Goal: Transaction & Acquisition: Purchase product/service

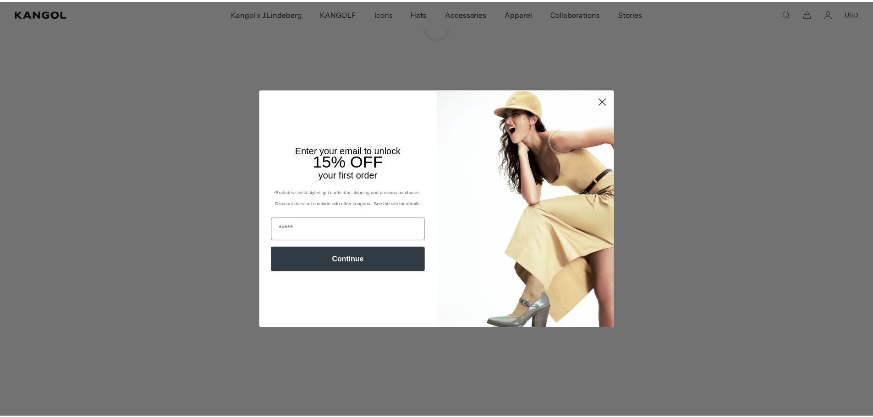
scroll to position [0, 189]
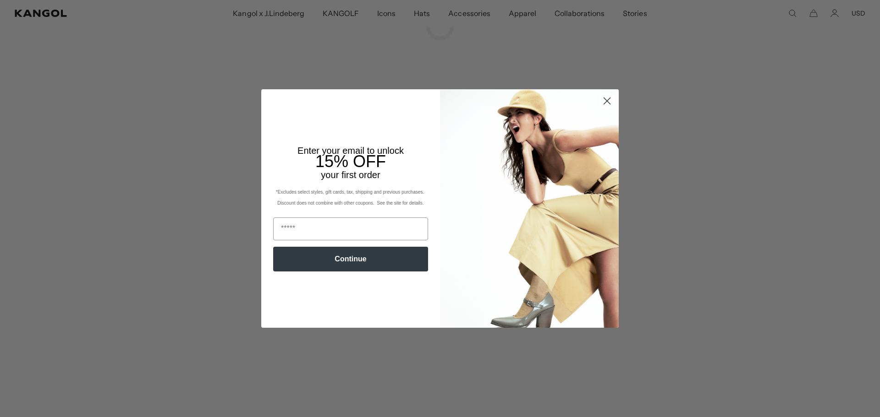
click at [604, 102] on icon "Close dialog" at bounding box center [607, 101] width 6 height 6
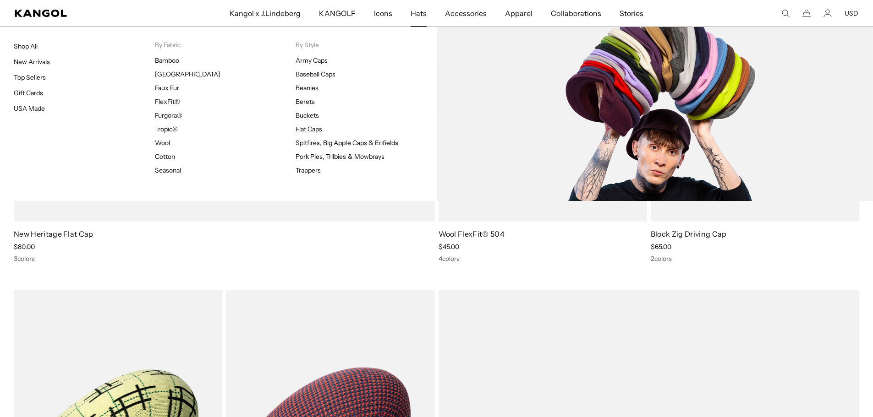
click at [317, 131] on link "Flat Caps" at bounding box center [308, 129] width 27 height 8
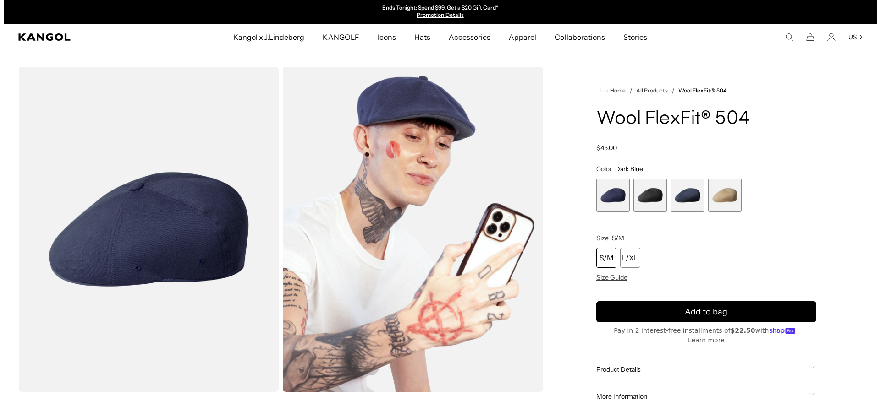
scroll to position [46, 0]
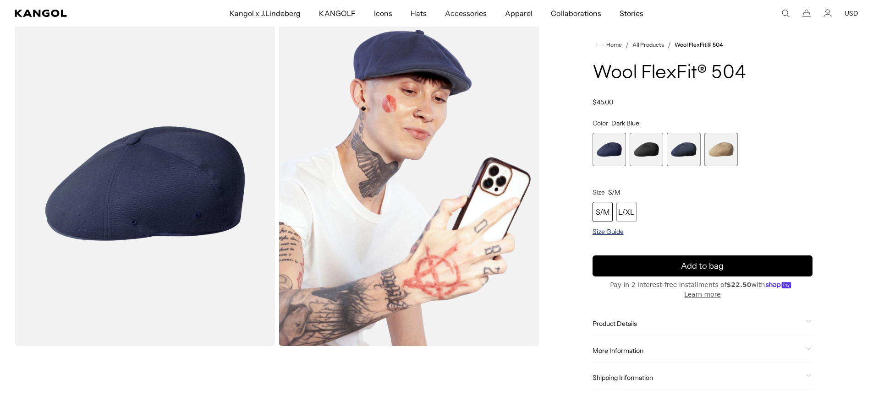
click at [601, 234] on span "Size Guide" at bounding box center [607, 232] width 31 height 8
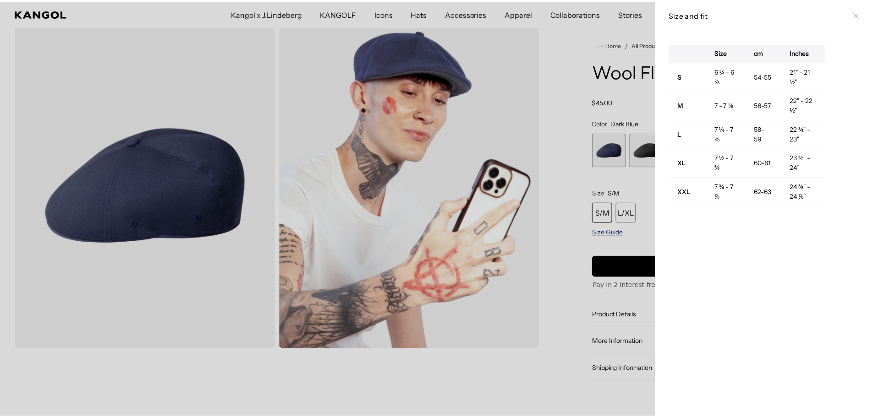
scroll to position [0, 189]
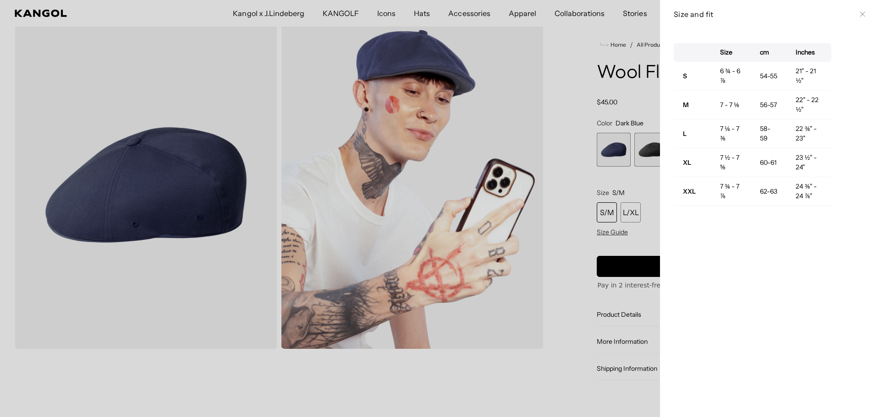
click at [576, 231] on div at bounding box center [440, 208] width 880 height 417
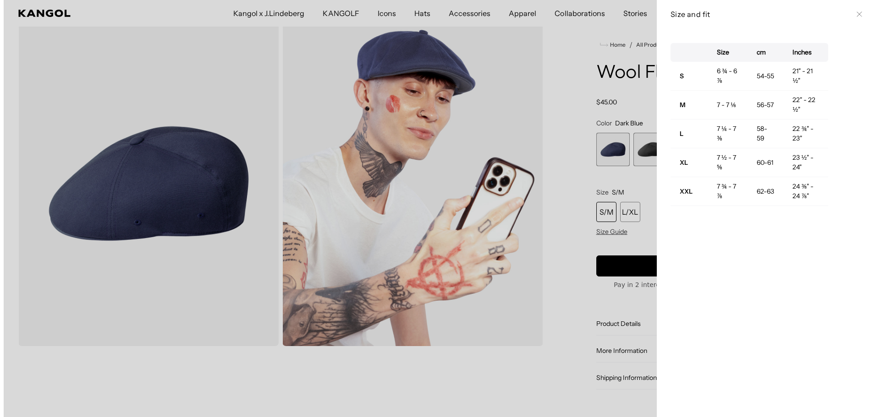
scroll to position [0, 0]
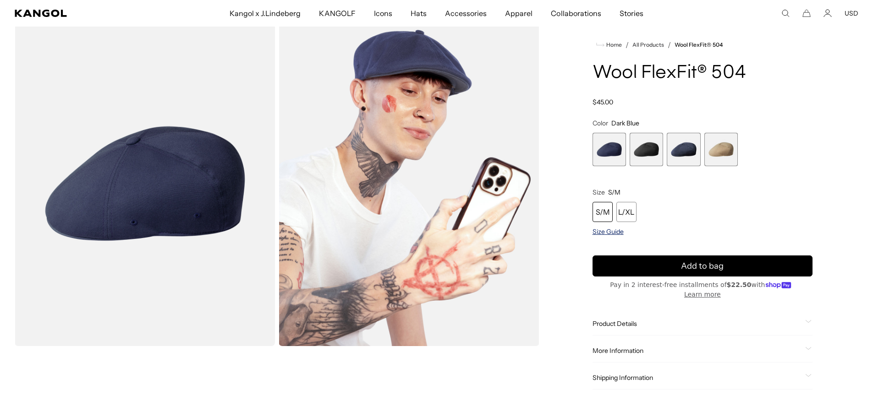
click at [595, 235] on span "Size Guide" at bounding box center [607, 232] width 31 height 8
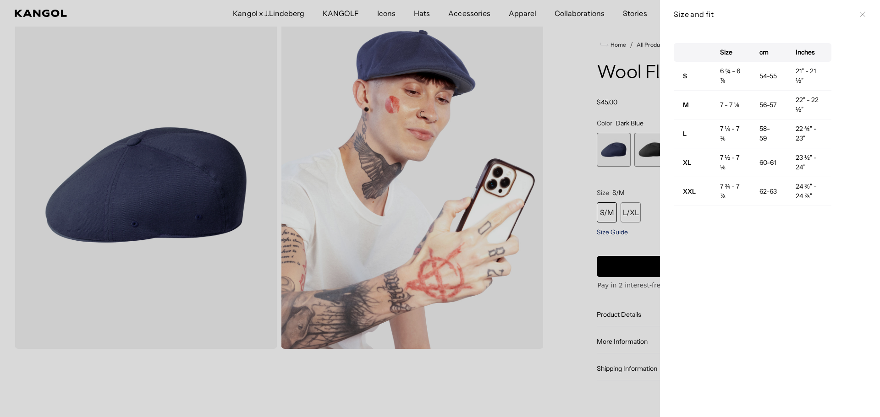
scroll to position [0, 189]
click at [595, 235] on div at bounding box center [440, 208] width 880 height 417
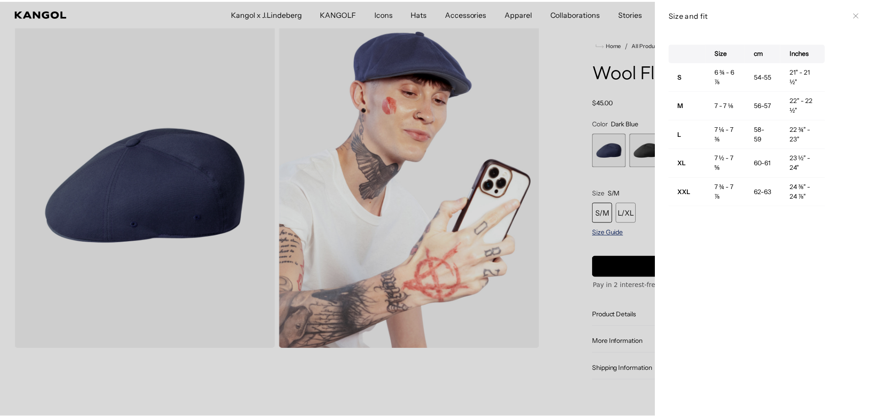
scroll to position [0, 0]
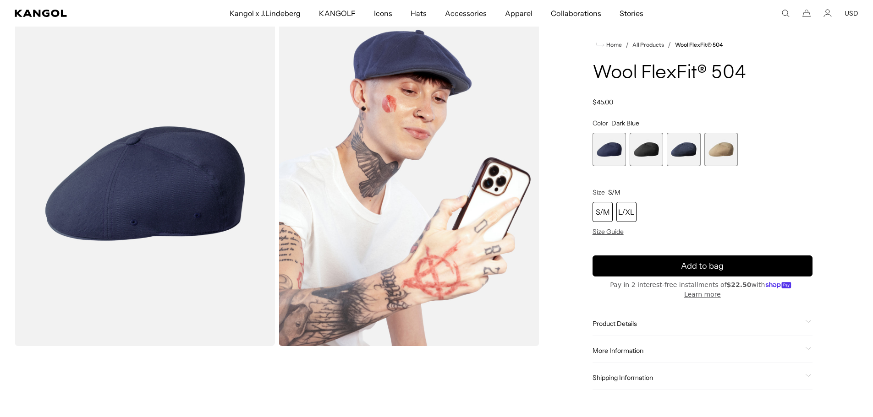
click at [625, 211] on div "L/XL" at bounding box center [626, 212] width 20 height 20
click at [653, 145] on span "2 of 4" at bounding box center [645, 149] width 33 height 33
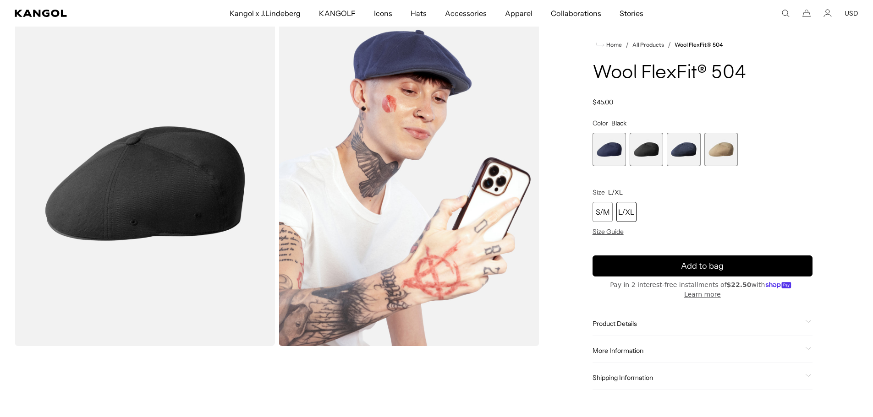
scroll to position [0, 189]
click at [718, 152] on span "4 of 4" at bounding box center [720, 149] width 33 height 33
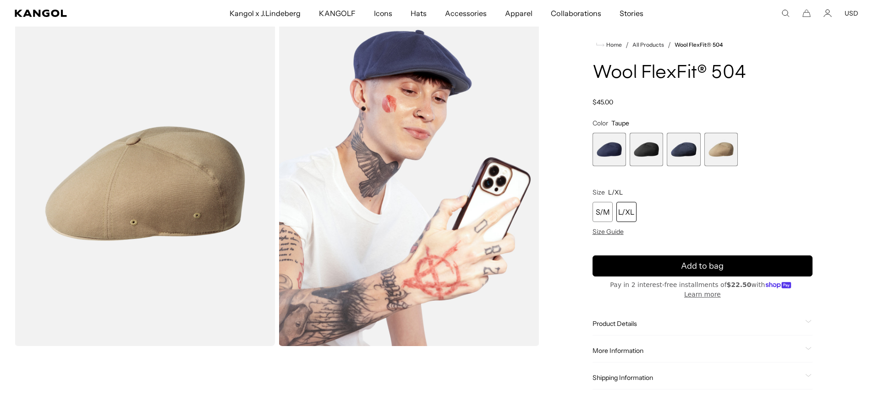
click at [682, 152] on span "3 of 4" at bounding box center [682, 149] width 33 height 33
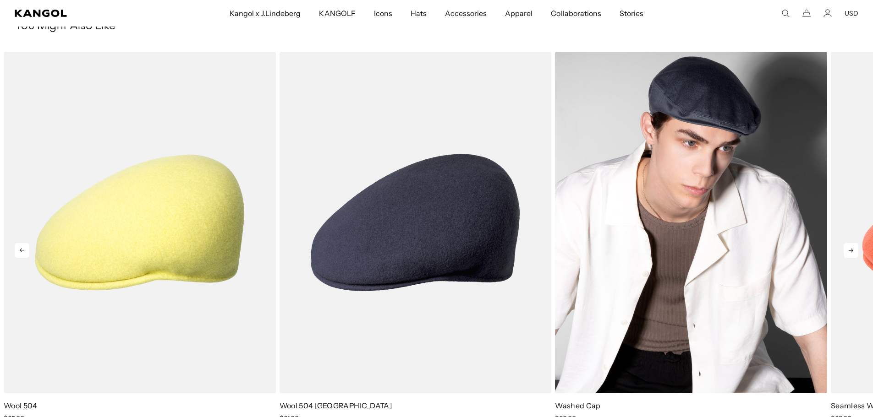
click at [694, 106] on img "3 of 5" at bounding box center [691, 222] width 272 height 341
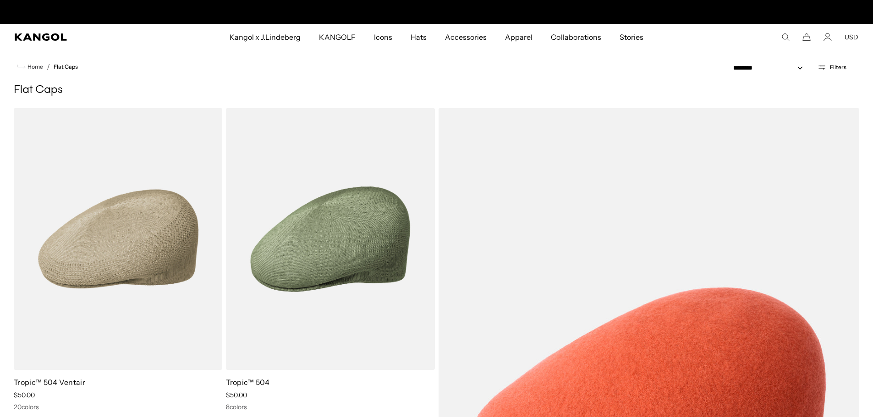
scroll to position [0, 189]
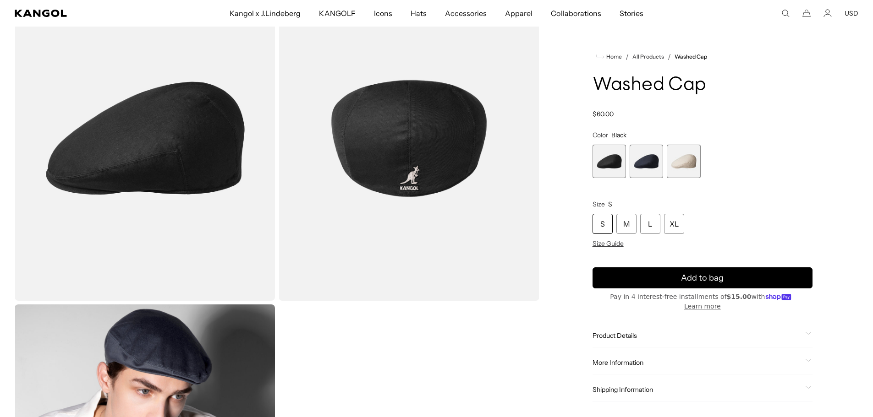
scroll to position [92, 0]
click at [686, 173] on span "3 of 3" at bounding box center [682, 161] width 33 height 33
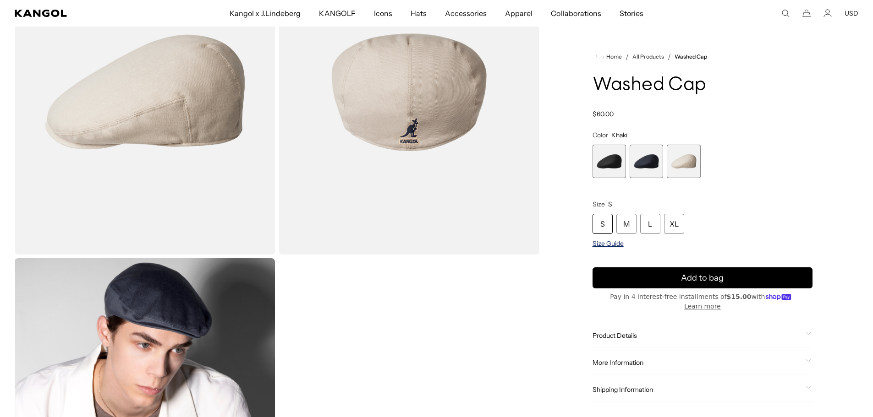
click at [616, 242] on span "Size Guide" at bounding box center [607, 244] width 31 height 8
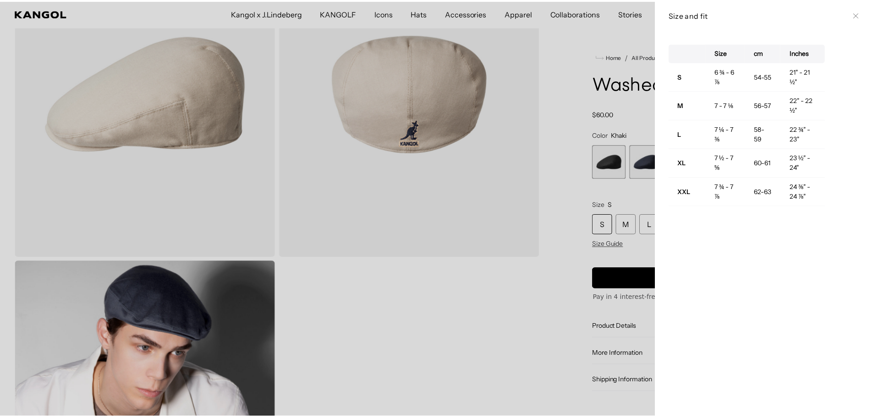
scroll to position [0, 189]
click at [467, 335] on div at bounding box center [440, 208] width 880 height 417
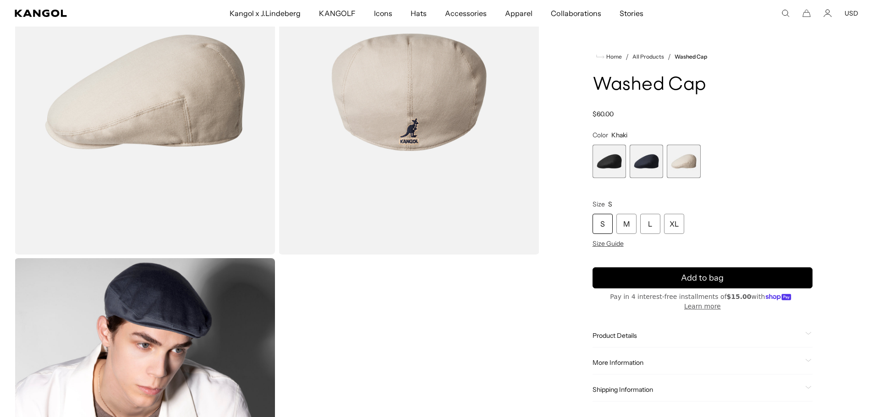
scroll to position [0, 0]
click at [668, 226] on div "XL" at bounding box center [674, 224] width 20 height 20
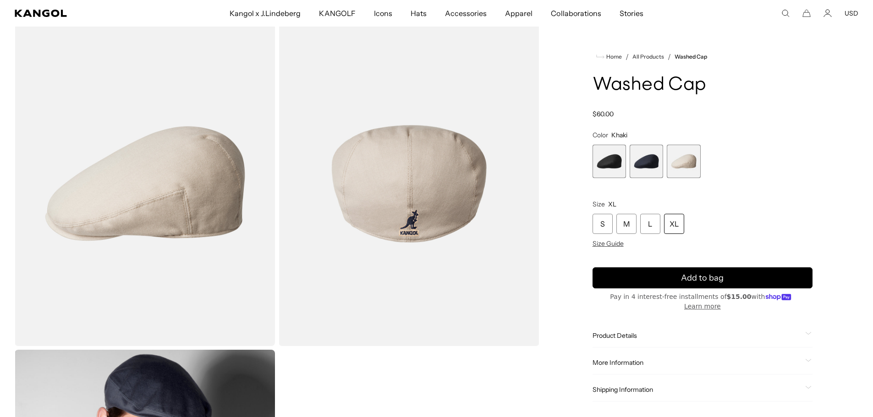
scroll to position [0, 189]
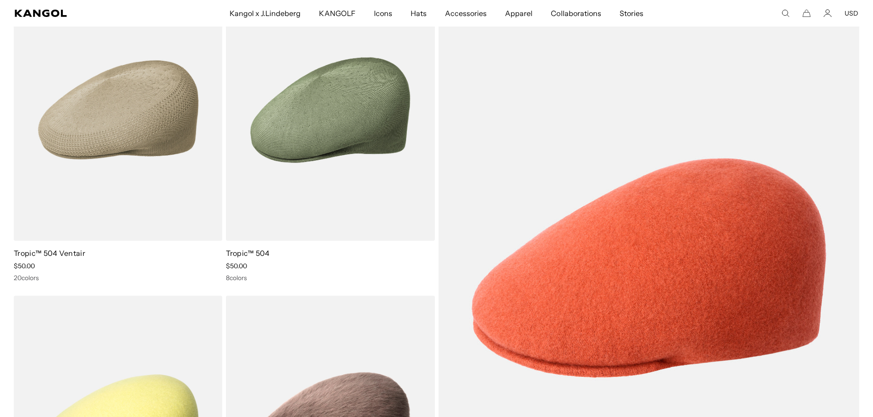
scroll to position [0, 189]
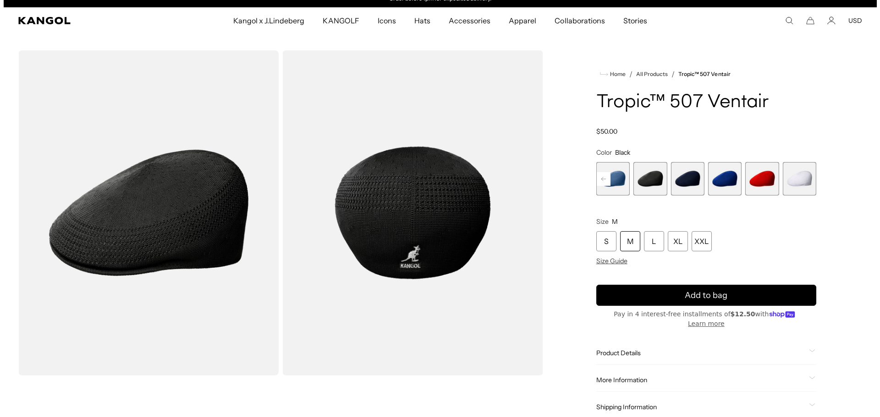
scroll to position [46, 0]
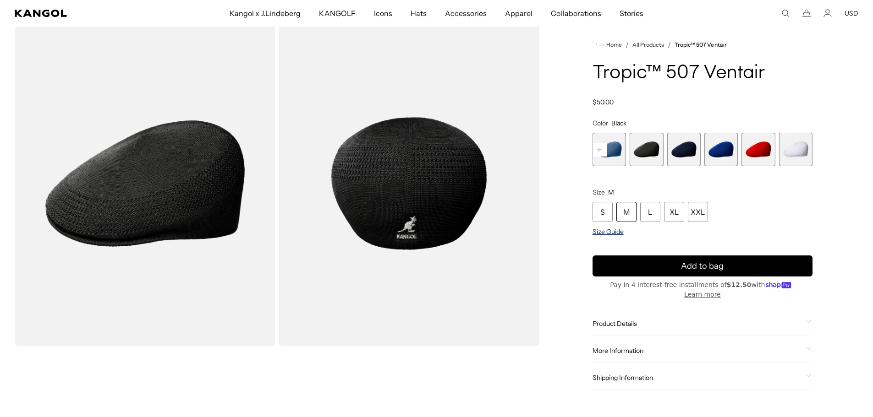
click at [618, 233] on span "Size Guide" at bounding box center [607, 232] width 31 height 8
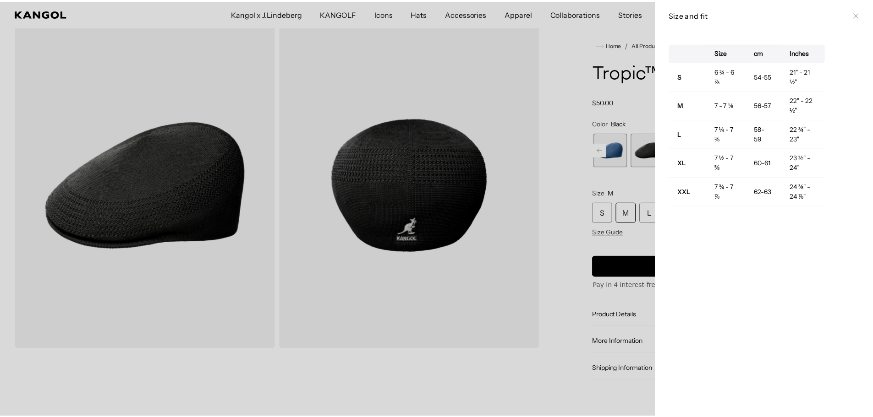
scroll to position [0, 0]
click at [585, 275] on div at bounding box center [440, 208] width 880 height 417
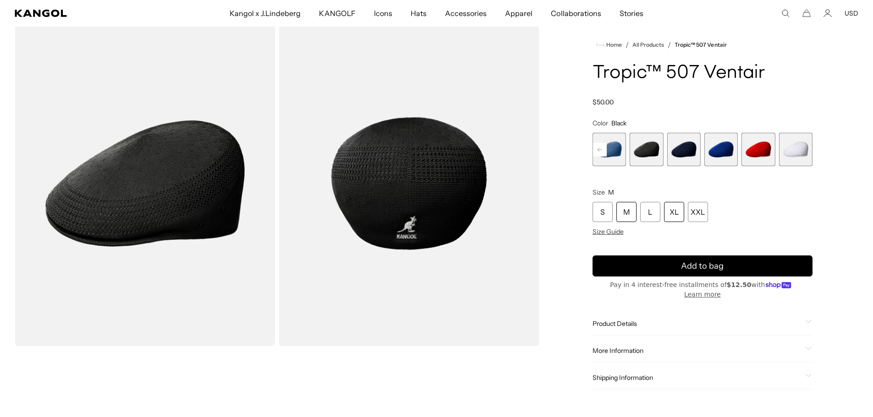
click at [671, 207] on div "XL" at bounding box center [674, 212] width 20 height 20
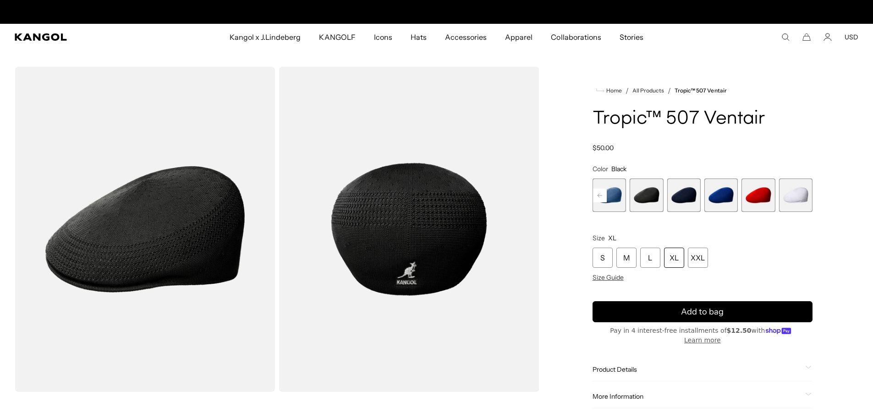
scroll to position [0, 189]
click at [595, 194] on rect at bounding box center [600, 196] width 14 height 14
click at [609, 208] on span "4 of 9" at bounding box center [608, 195] width 33 height 33
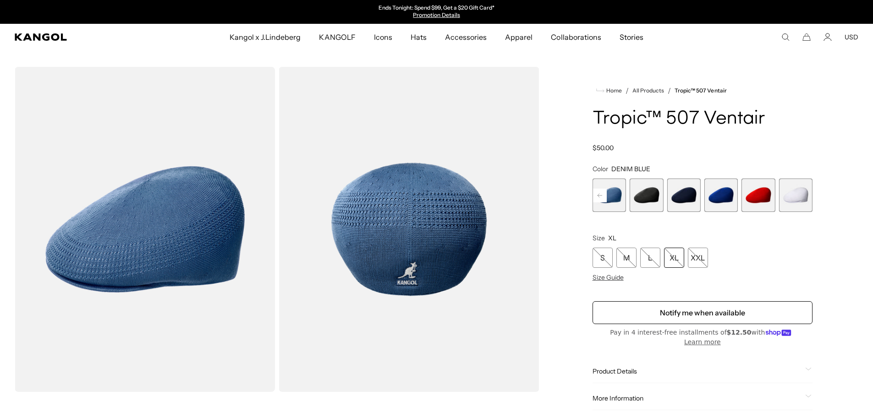
click at [633, 198] on span "5 of 9" at bounding box center [645, 195] width 33 height 33
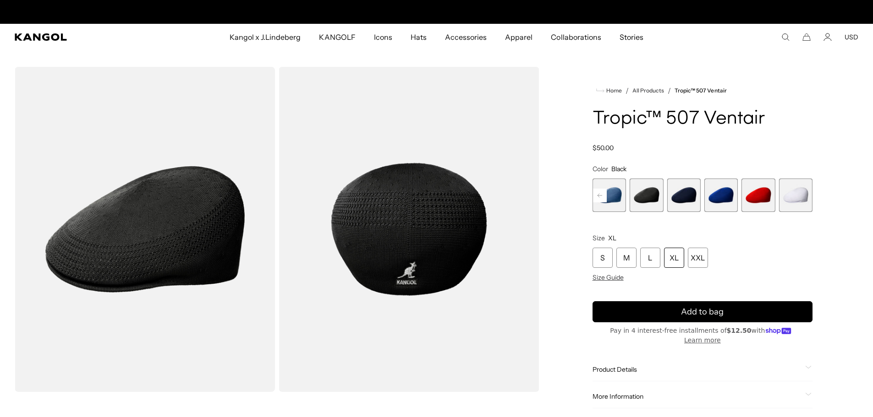
click at [683, 209] on span "6 of 9" at bounding box center [682, 195] width 33 height 33
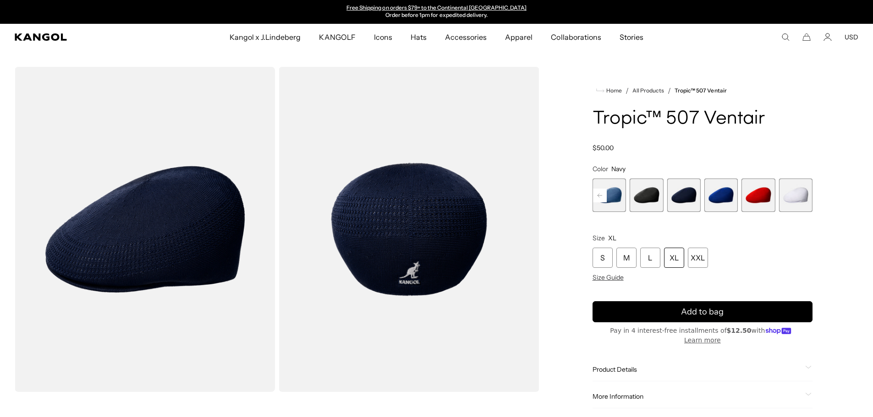
click at [728, 199] on span "7 of 9" at bounding box center [720, 195] width 33 height 33
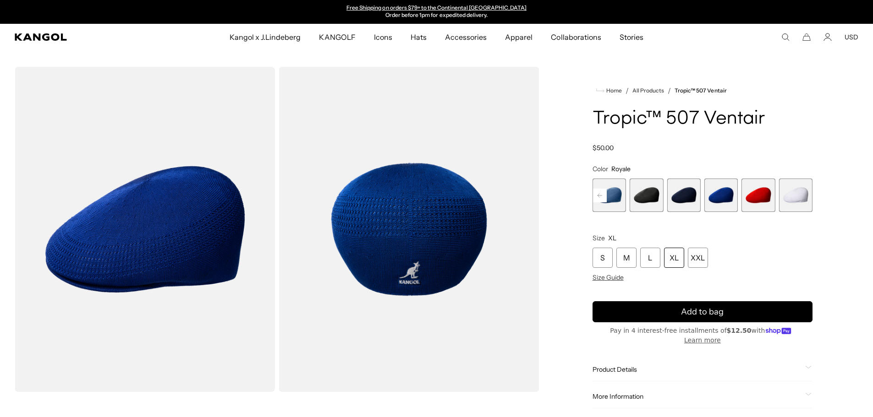
click at [763, 196] on span "8 of 9" at bounding box center [757, 195] width 33 height 33
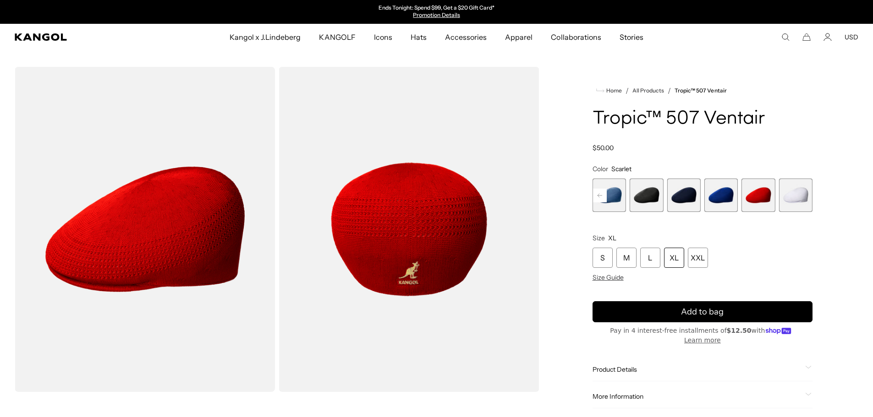
click at [805, 187] on span "9 of 9" at bounding box center [795, 195] width 33 height 33
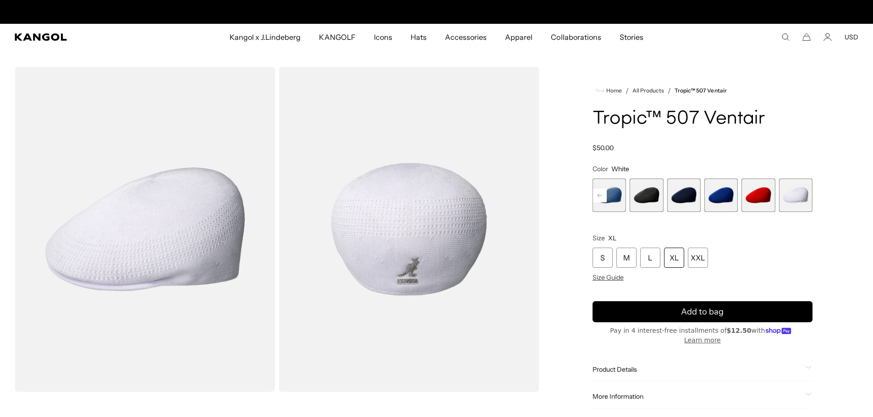
click at [672, 254] on div "XL" at bounding box center [674, 258] width 20 height 20
click at [691, 199] on span "6 of 9" at bounding box center [682, 195] width 33 height 33
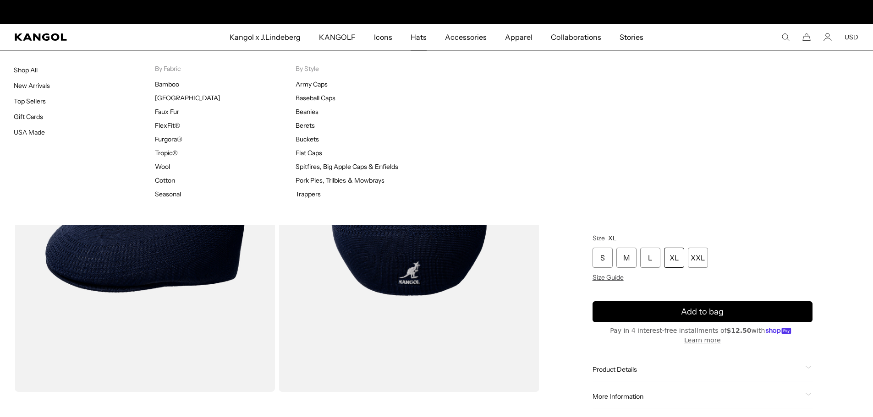
scroll to position [0, 189]
click at [21, 66] on link "Shop All" at bounding box center [26, 70] width 24 height 8
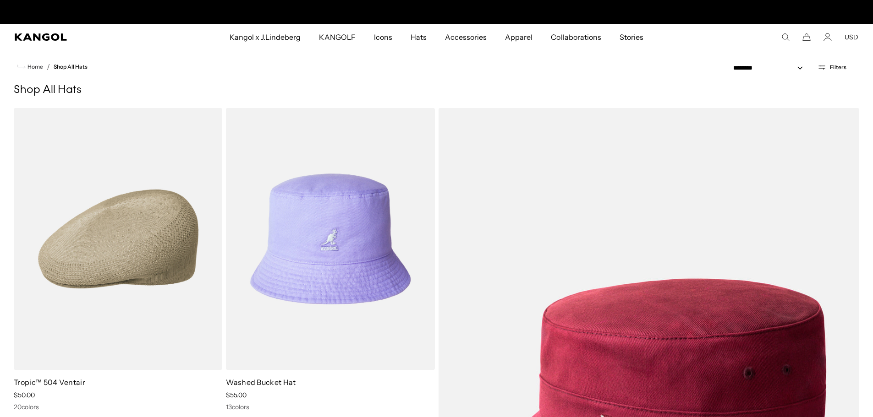
click at [836, 68] on span "Filters" at bounding box center [838, 67] width 16 height 6
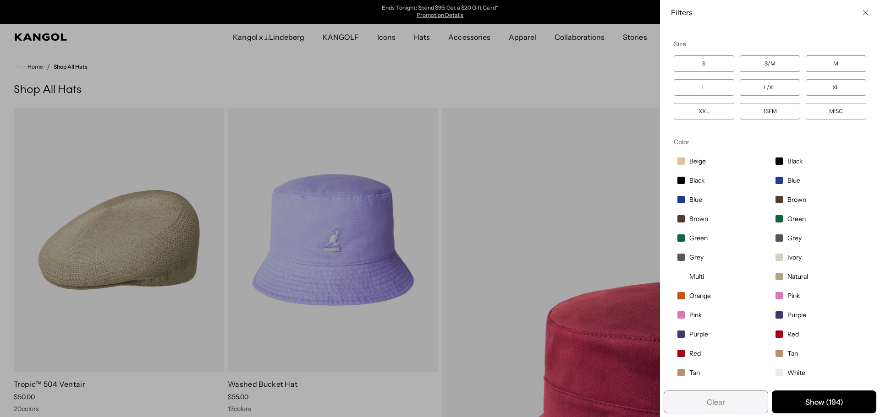
click at [440, 70] on div "Close filters list" at bounding box center [440, 208] width 880 height 417
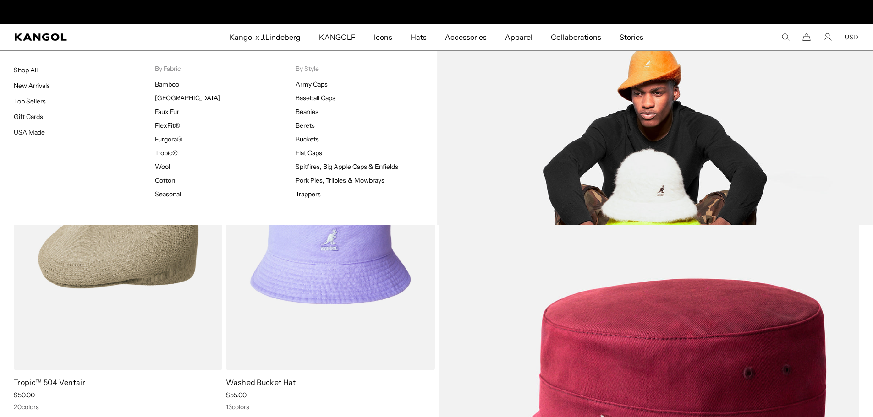
scroll to position [0, 189]
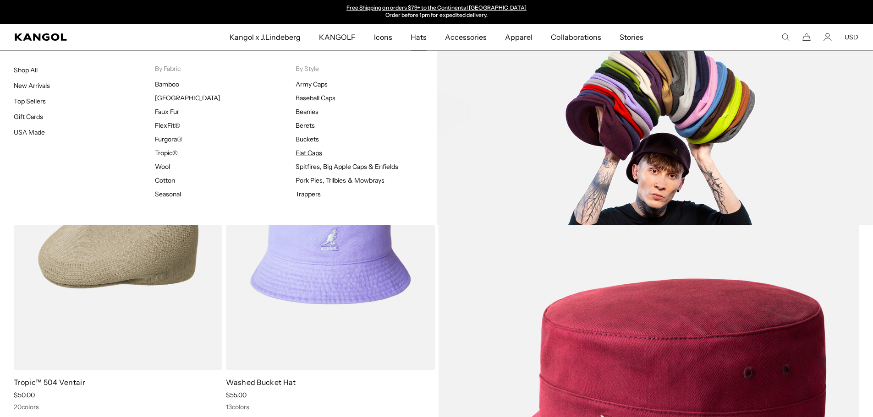
click at [307, 153] on link "Flat Caps" at bounding box center [308, 153] width 27 height 8
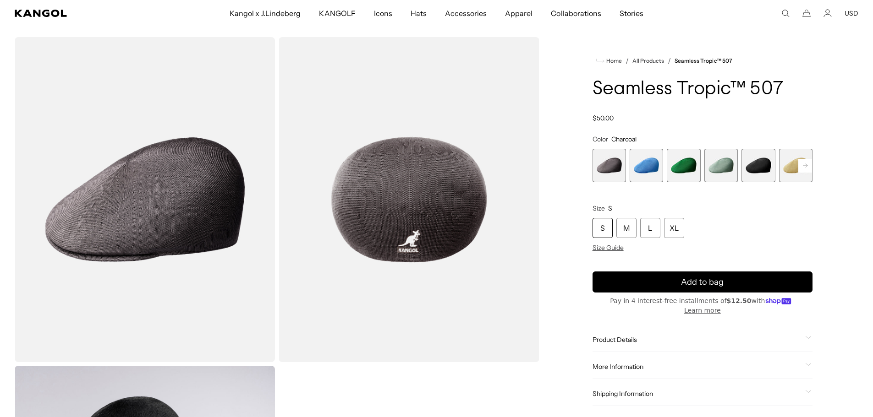
scroll to position [46, 0]
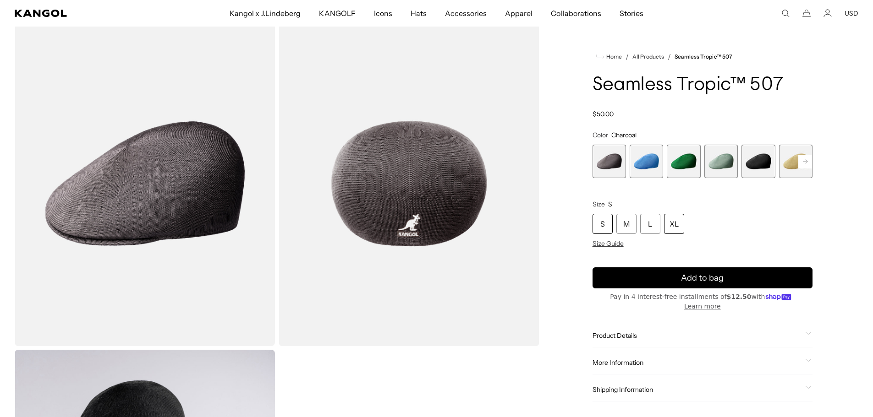
click at [680, 224] on div "XL" at bounding box center [674, 224] width 20 height 20
click at [806, 165] on rect at bounding box center [805, 162] width 14 height 14
click at [753, 162] on span "6 of 12" at bounding box center [757, 161] width 33 height 33
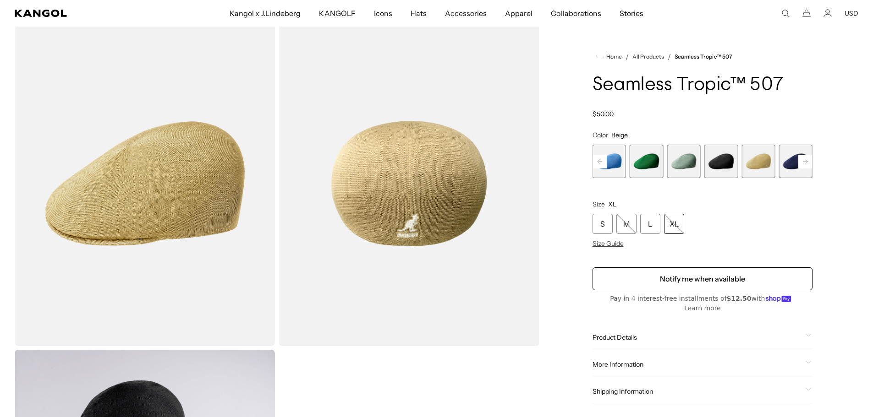
scroll to position [0, 189]
click at [811, 162] on rect at bounding box center [805, 162] width 14 height 14
click at [764, 168] on span "7 of 12" at bounding box center [757, 161] width 33 height 33
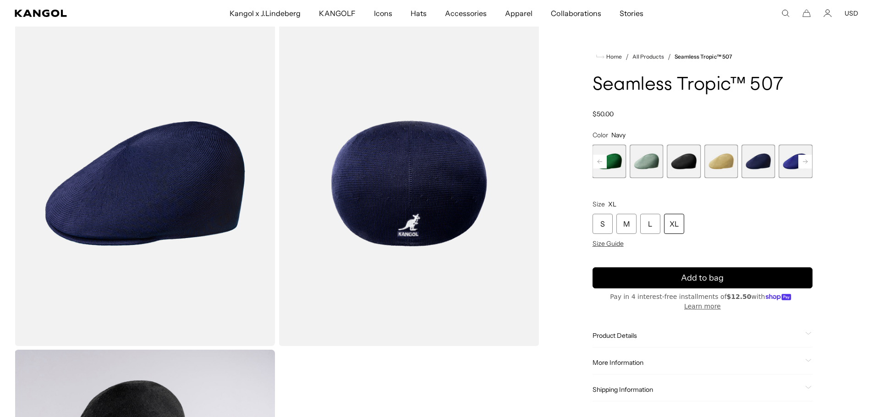
click at [802, 162] on rect at bounding box center [805, 162] width 14 height 14
click at [758, 164] on span "10 of 12" at bounding box center [757, 161] width 33 height 33
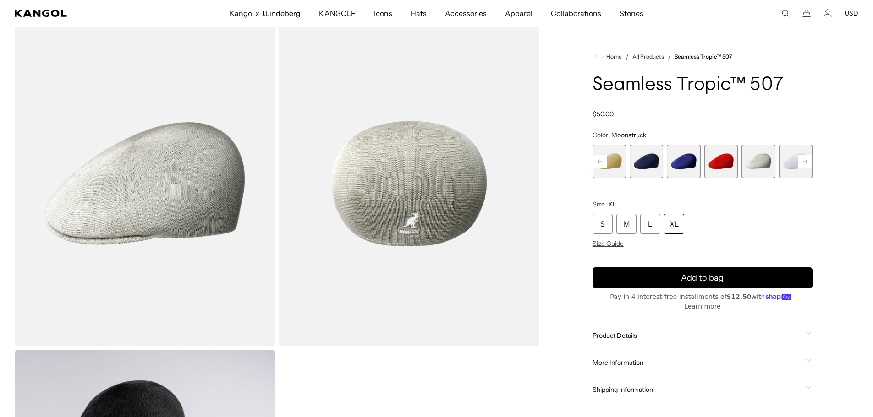
click at [800, 158] on rect at bounding box center [805, 162] width 14 height 14
click at [800, 158] on span "12 of 12" at bounding box center [795, 161] width 33 height 33
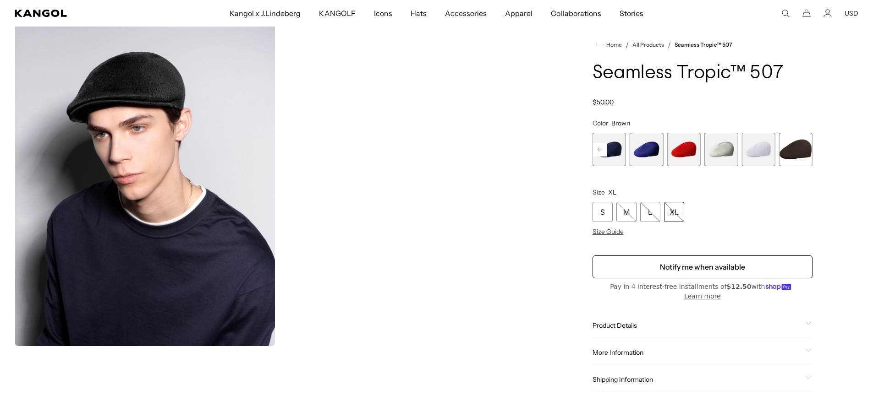
click at [765, 152] on span "11 of 12" at bounding box center [757, 149] width 33 height 33
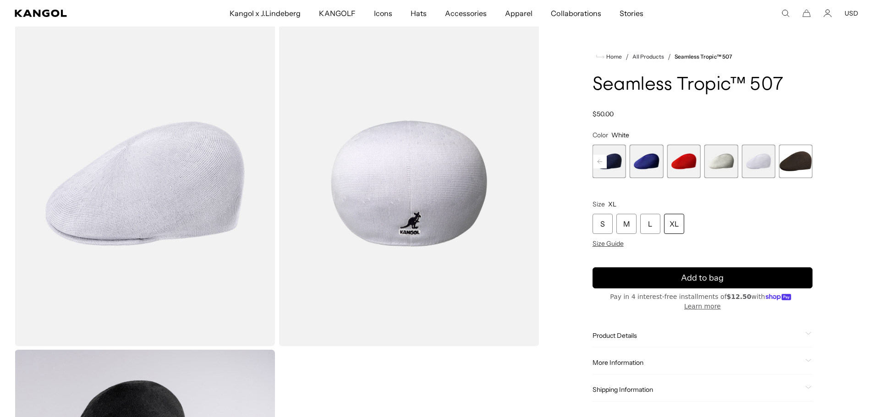
click at [721, 172] on span "10 of 12" at bounding box center [720, 161] width 33 height 33
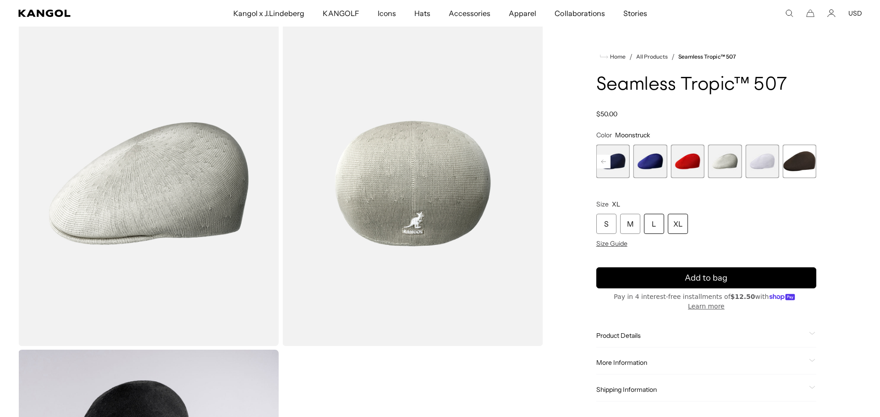
scroll to position [0, 189]
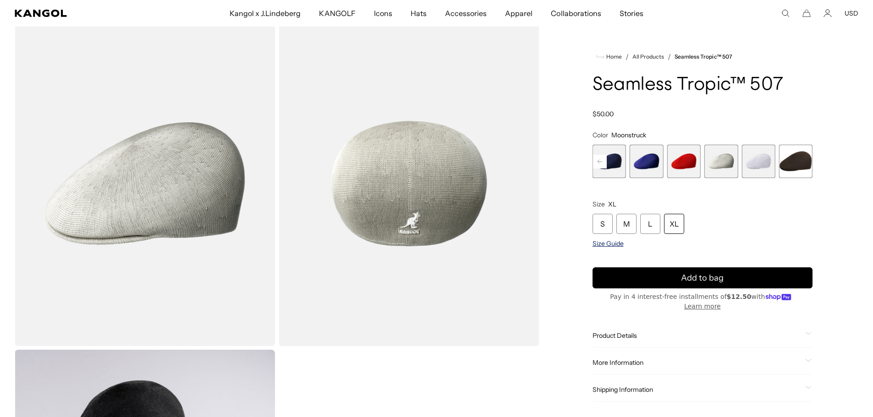
click at [611, 244] on span "Size Guide" at bounding box center [607, 244] width 31 height 8
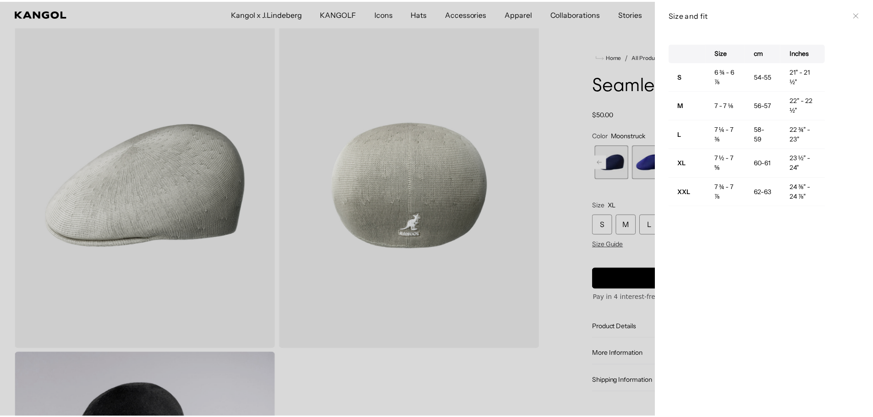
scroll to position [0, 0]
click at [540, 233] on div at bounding box center [440, 208] width 880 height 417
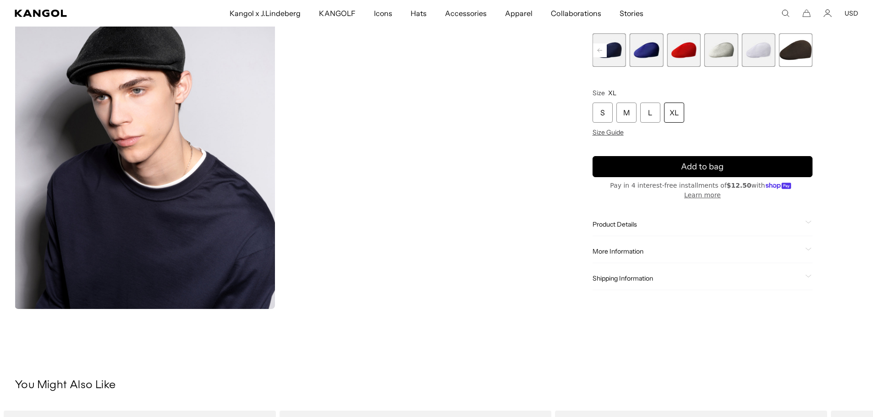
scroll to position [0, 189]
click at [618, 227] on span "Product Details" at bounding box center [696, 225] width 209 height 8
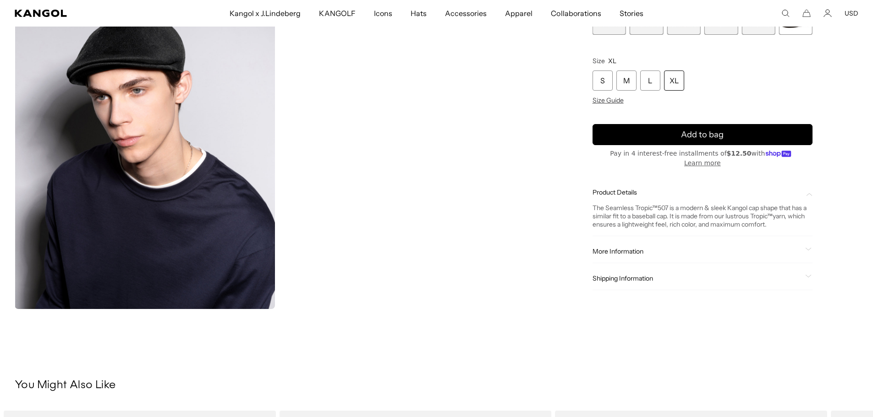
scroll to position [0, 0]
click at [607, 250] on span "More Information" at bounding box center [696, 252] width 209 height 8
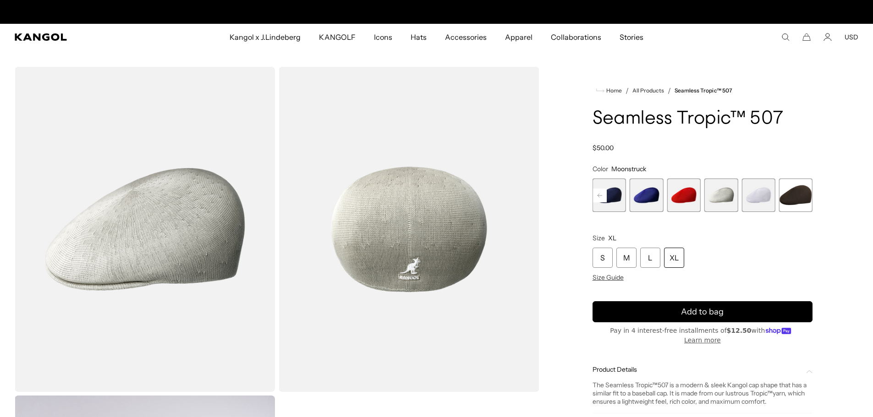
scroll to position [0, 189]
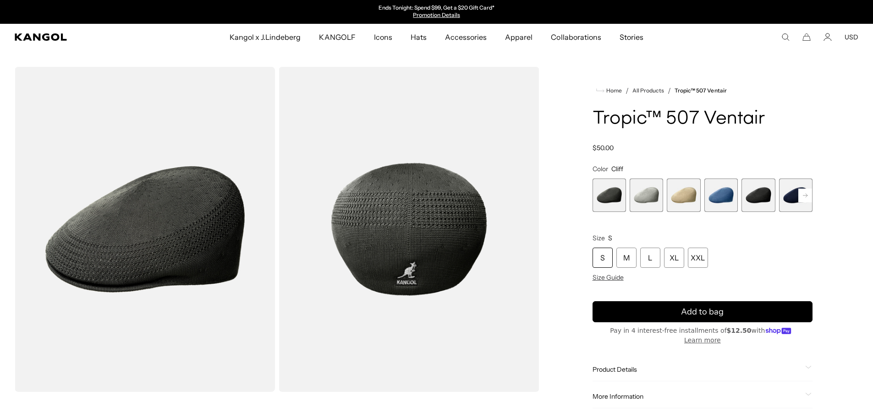
click at [674, 202] on span "3 of 9" at bounding box center [682, 195] width 33 height 33
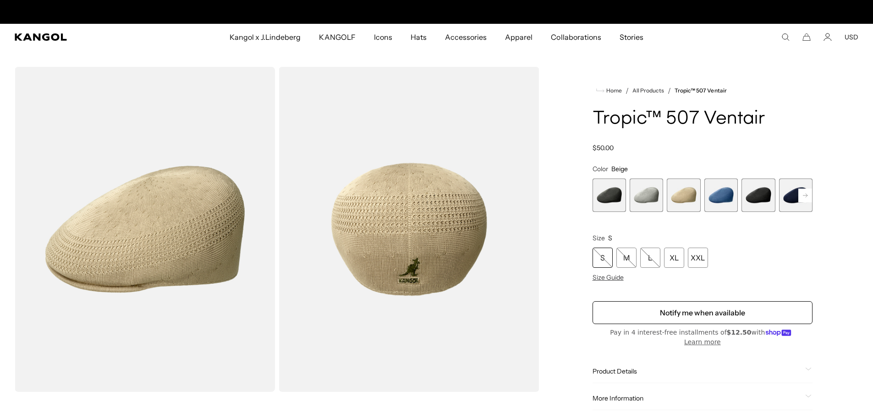
scroll to position [0, 189]
click at [650, 197] on span "2 of 9" at bounding box center [645, 195] width 33 height 33
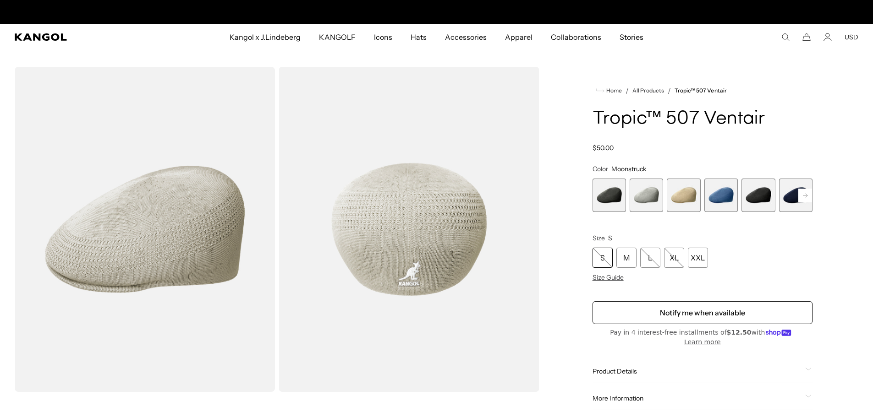
scroll to position [0, 189]
click at [684, 192] on span "3 of 9" at bounding box center [682, 195] width 33 height 33
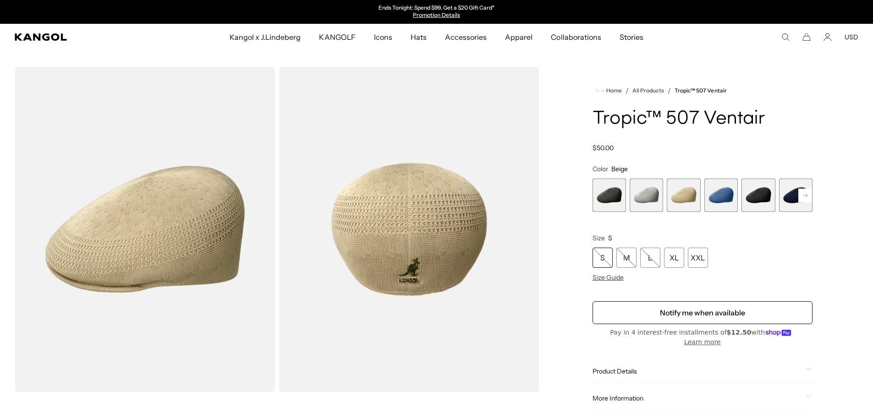
click at [801, 192] on rect at bounding box center [805, 196] width 14 height 14
click at [801, 192] on span "9 of 9" at bounding box center [795, 195] width 33 height 33
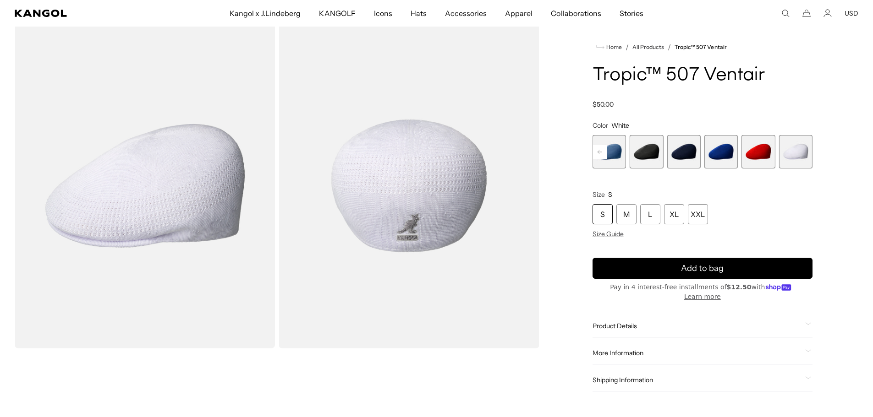
scroll to position [137, 0]
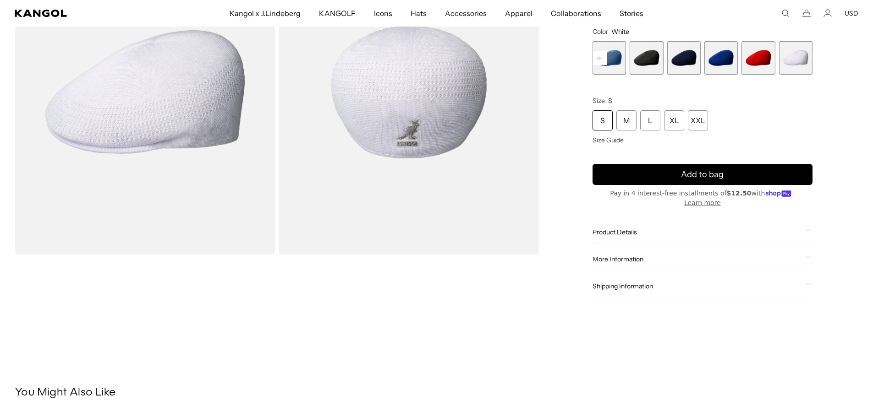
click at [735, 228] on span "Product Details" at bounding box center [696, 232] width 209 height 8
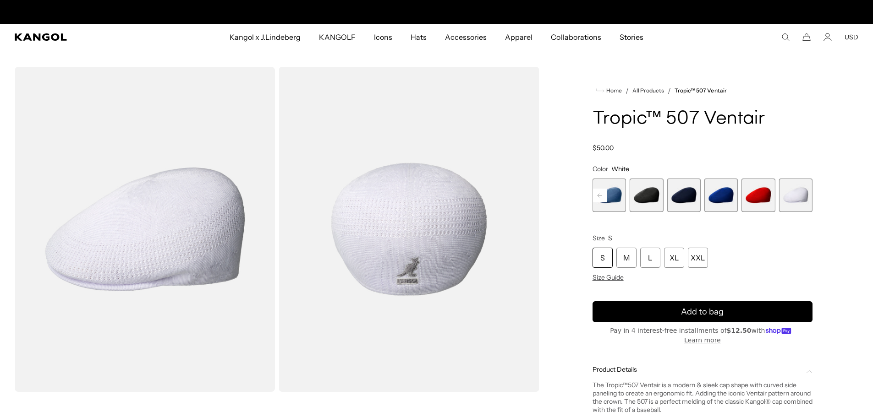
scroll to position [0, 189]
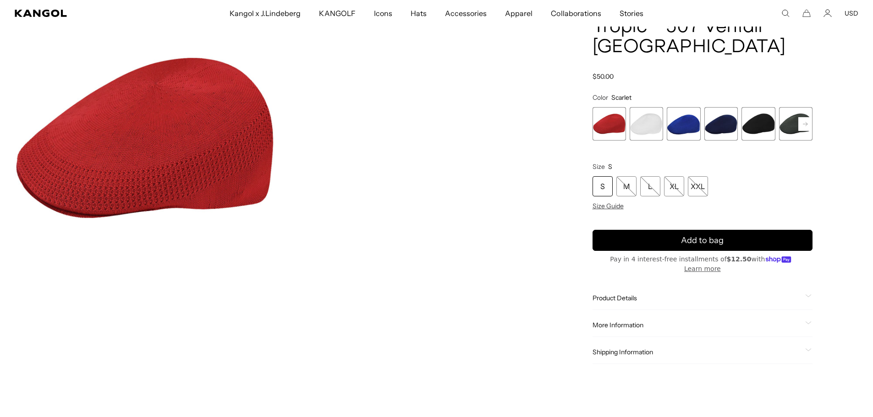
scroll to position [0, 189]
click at [631, 107] on span "2 of 7" at bounding box center [645, 123] width 33 height 33
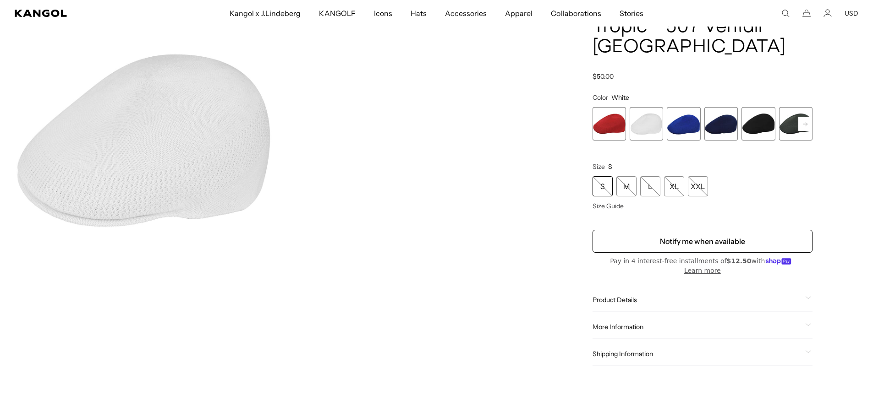
click at [708, 107] on span "4 of 7" at bounding box center [720, 123] width 33 height 33
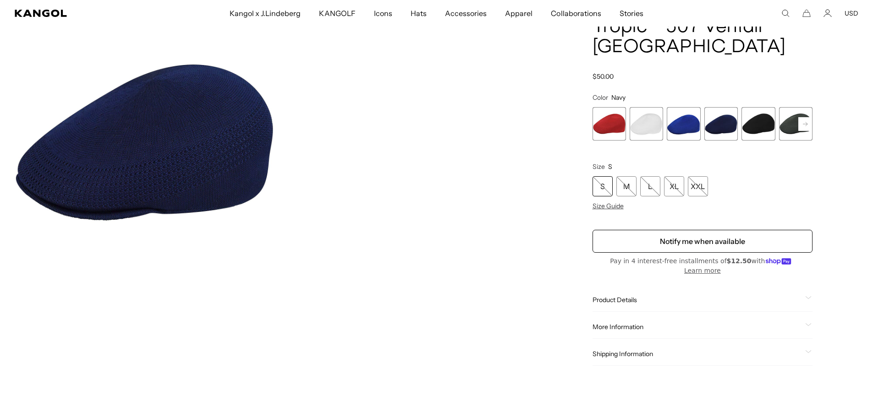
click at [803, 122] on icon at bounding box center [805, 124] width 5 height 4
click at [788, 107] on span "7 of 7" at bounding box center [795, 123] width 33 height 33
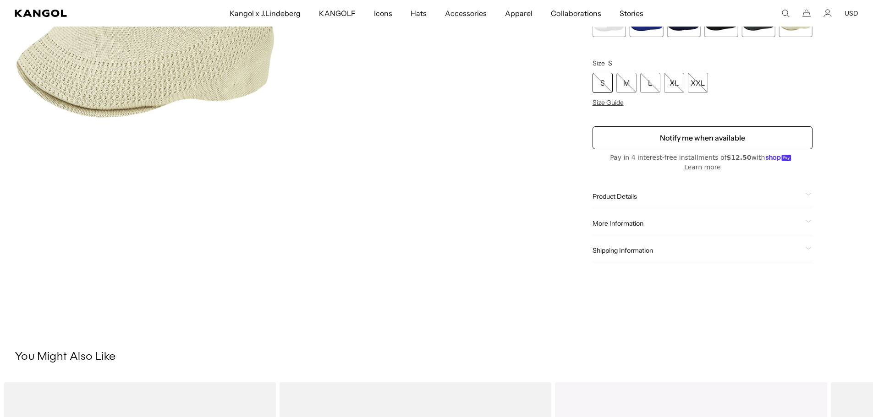
scroll to position [183, 0]
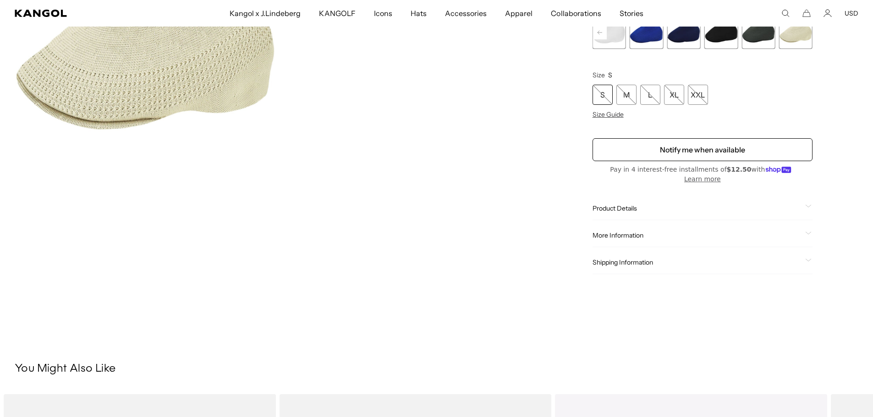
click at [614, 204] on span "Product Details" at bounding box center [696, 208] width 209 height 8
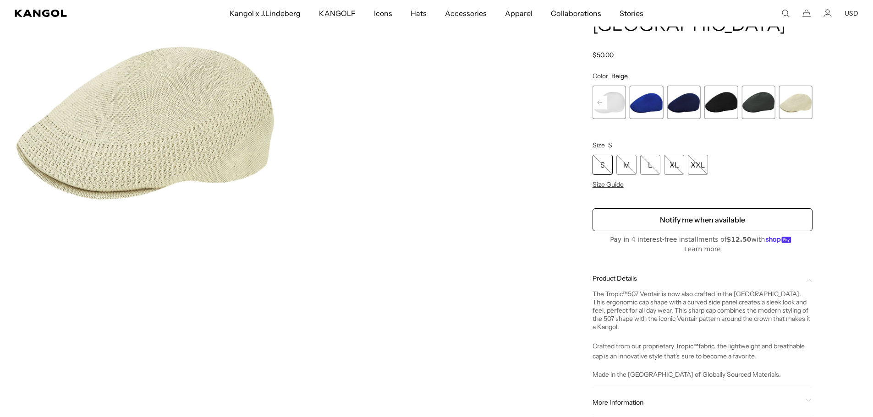
scroll to position [0, 0]
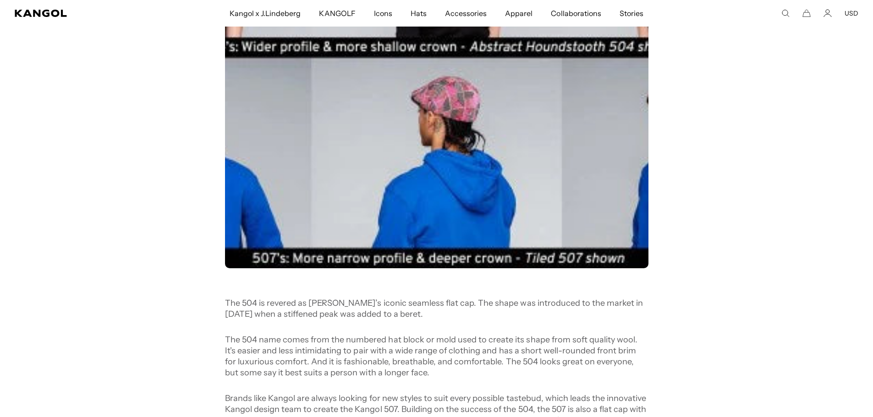
scroll to position [733, 0]
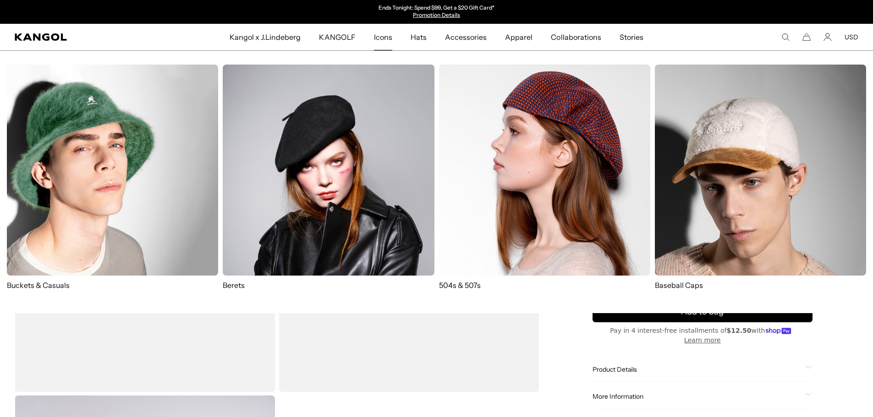
click at [499, 180] on img at bounding box center [544, 170] width 211 height 211
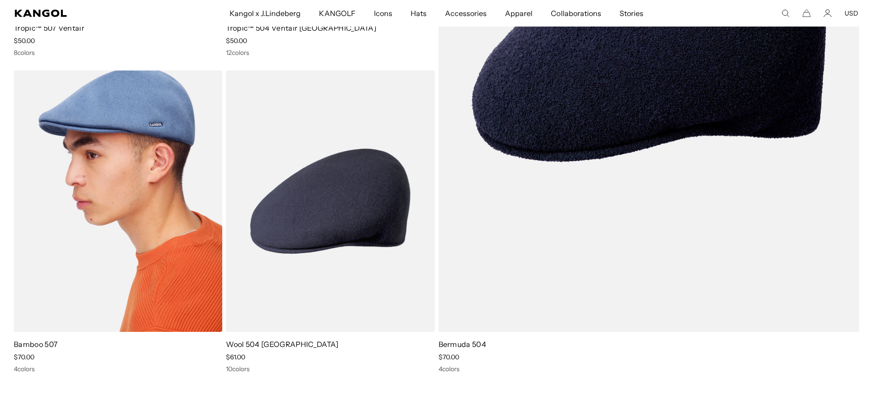
scroll to position [0, 189]
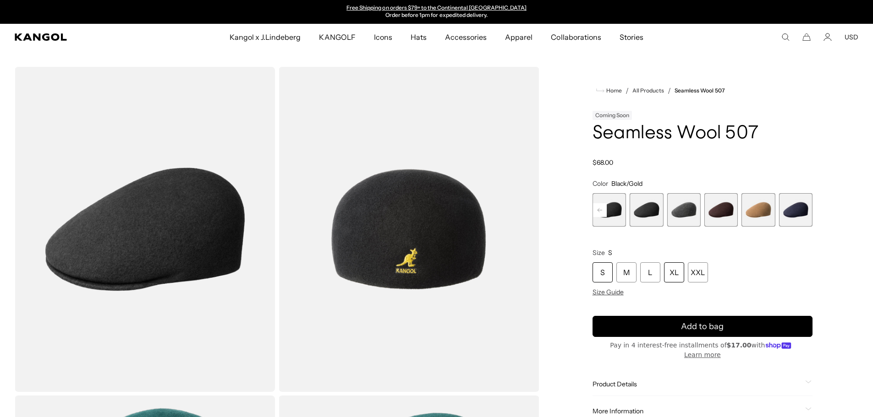
click at [667, 276] on div "XL" at bounding box center [674, 272] width 20 height 20
click at [766, 208] on span "8 of 9" at bounding box center [757, 209] width 33 height 33
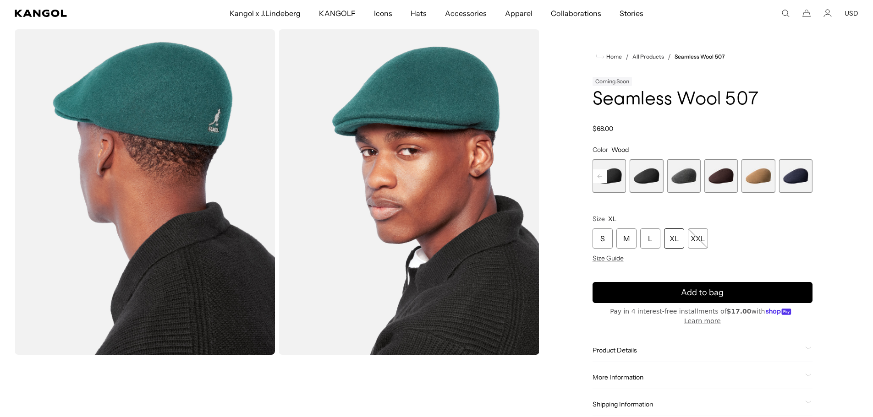
scroll to position [0, 189]
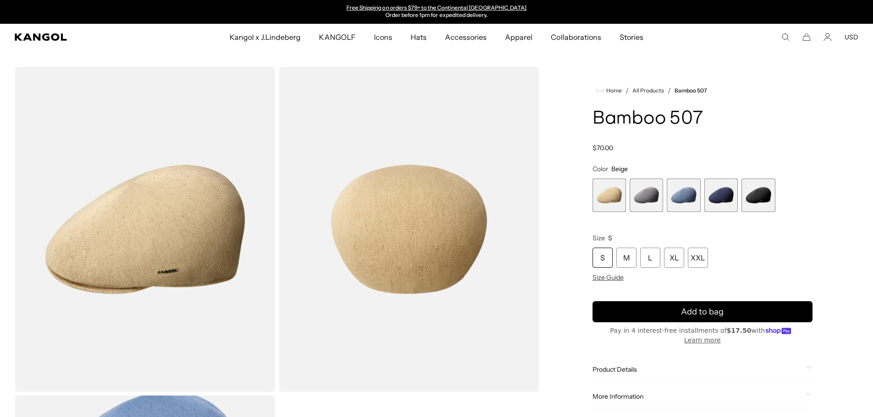
scroll to position [46, 0]
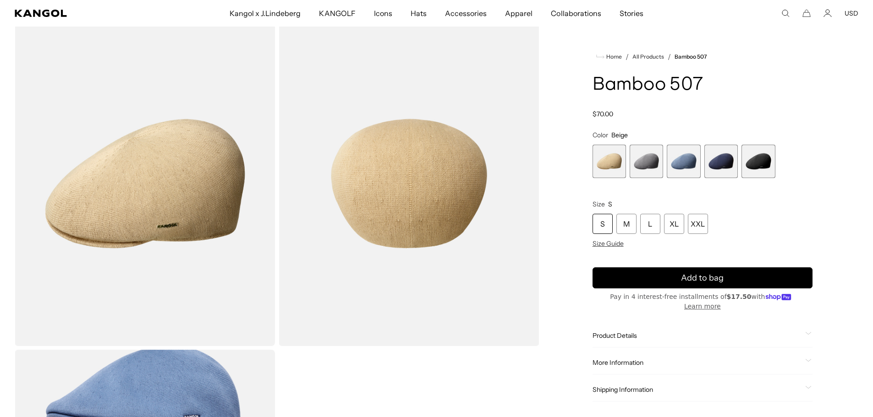
click at [650, 158] on span "2 of 5" at bounding box center [645, 161] width 33 height 33
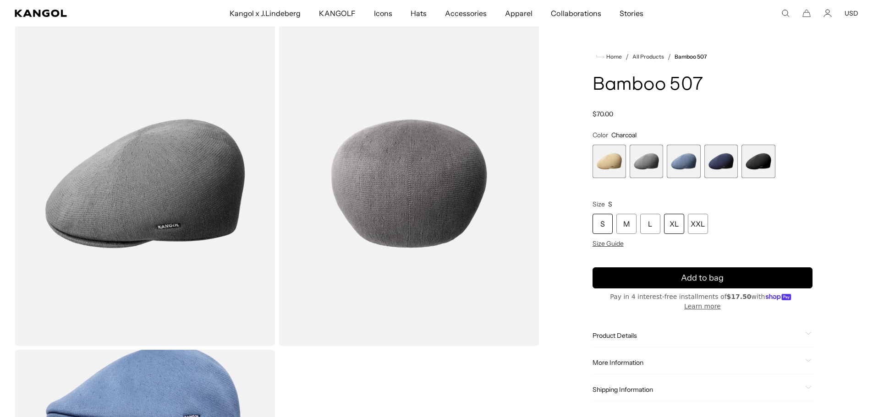
click at [676, 226] on div "XL" at bounding box center [674, 224] width 20 height 20
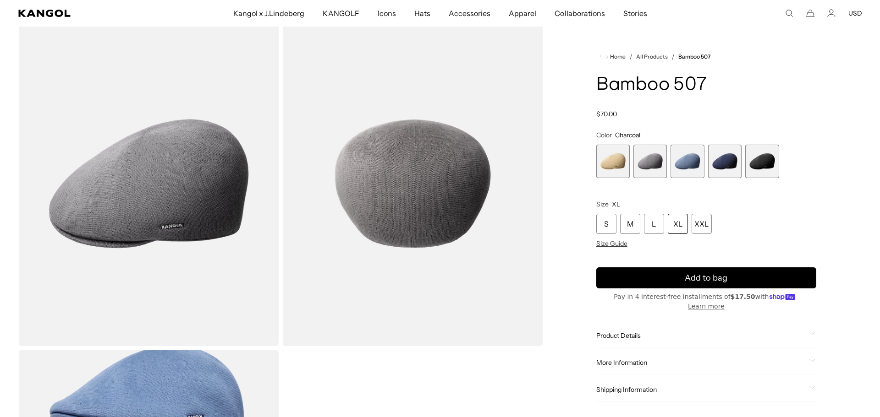
scroll to position [0, 189]
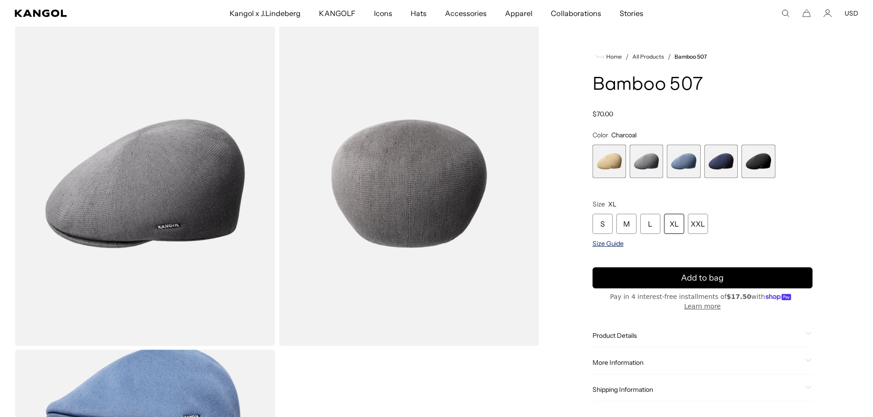
click at [597, 245] on span "Size Guide" at bounding box center [607, 244] width 31 height 8
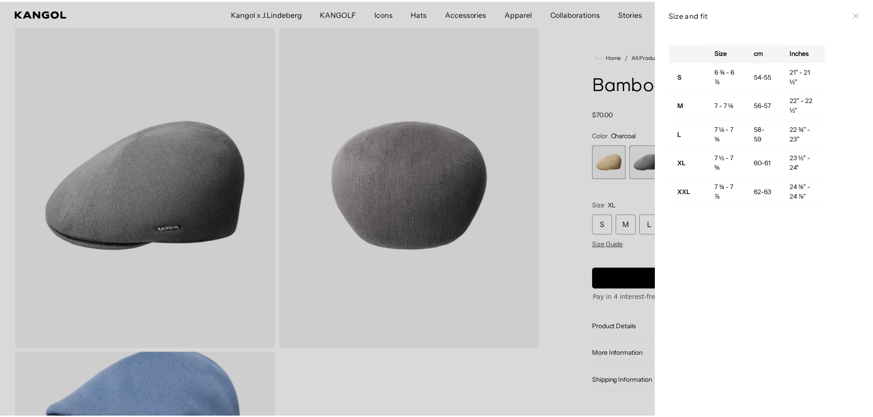
scroll to position [0, 0]
click at [572, 237] on div at bounding box center [440, 208] width 880 height 417
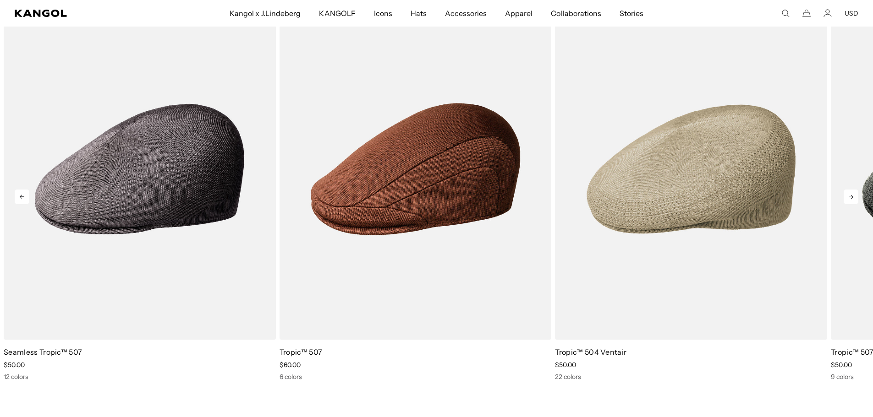
scroll to position [0, 189]
click at [854, 198] on icon at bounding box center [850, 197] width 15 height 15
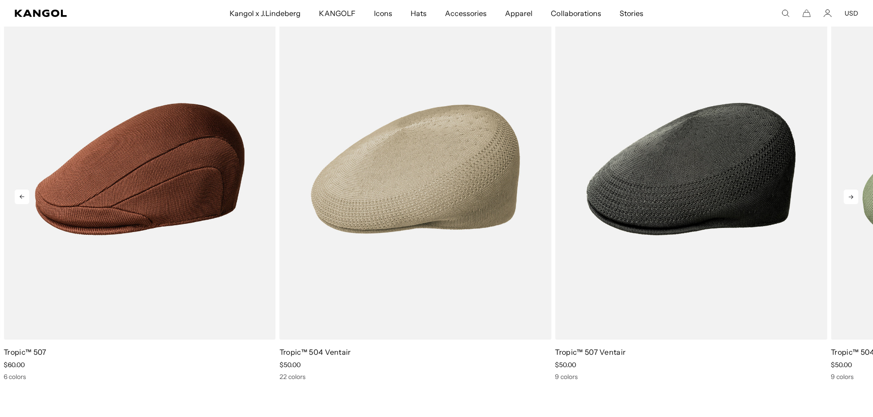
click at [852, 197] on icon at bounding box center [850, 197] width 5 height 4
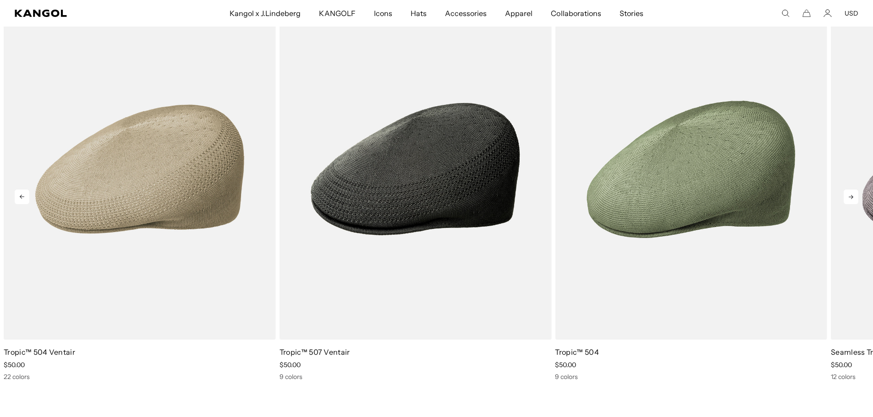
click at [852, 197] on icon at bounding box center [850, 197] width 5 height 4
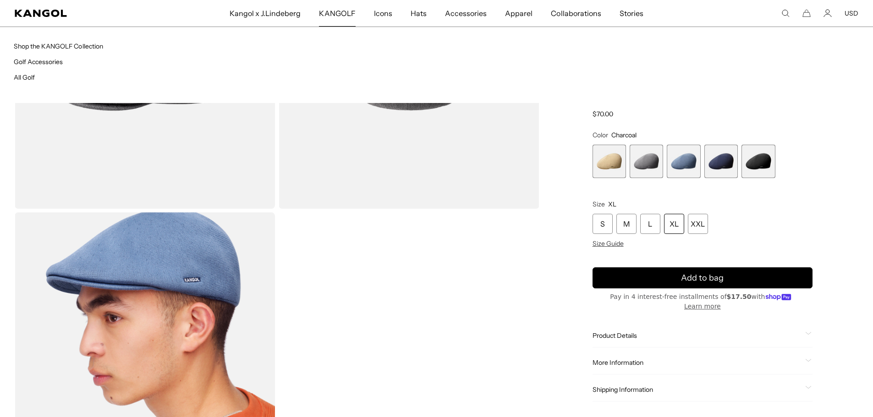
click at [331, 6] on span "KANGOLF" at bounding box center [337, 13] width 36 height 27
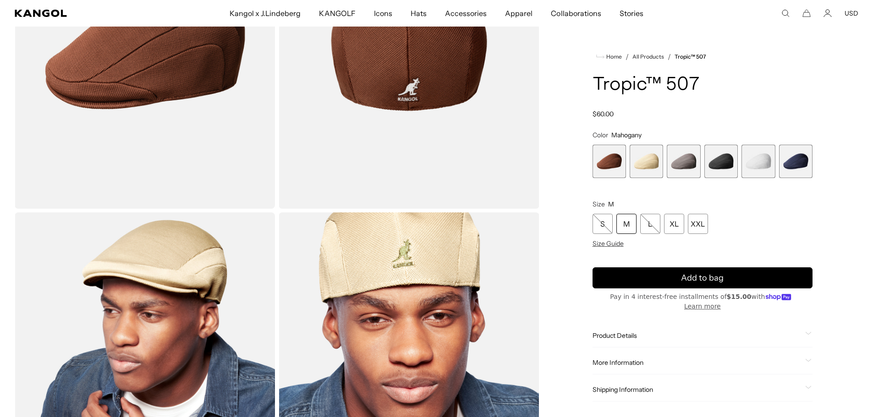
drag, startPoint x: 614, startPoint y: 326, endPoint x: 619, endPoint y: 323, distance: 5.7
click at [615, 332] on span "Product Details" at bounding box center [696, 336] width 209 height 8
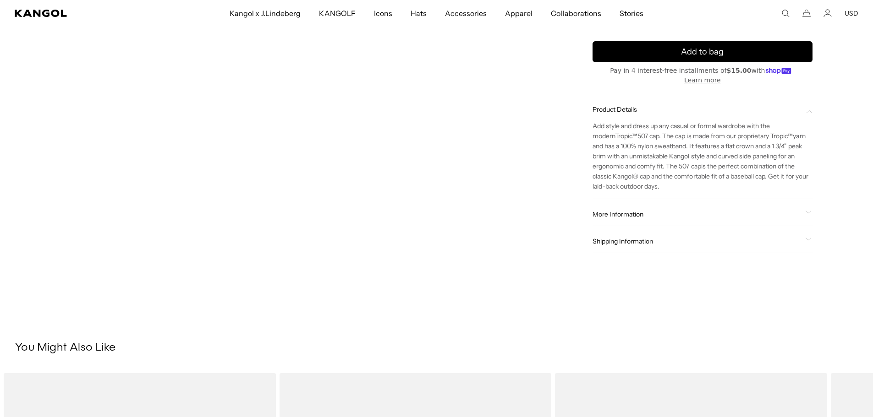
scroll to position [687, 0]
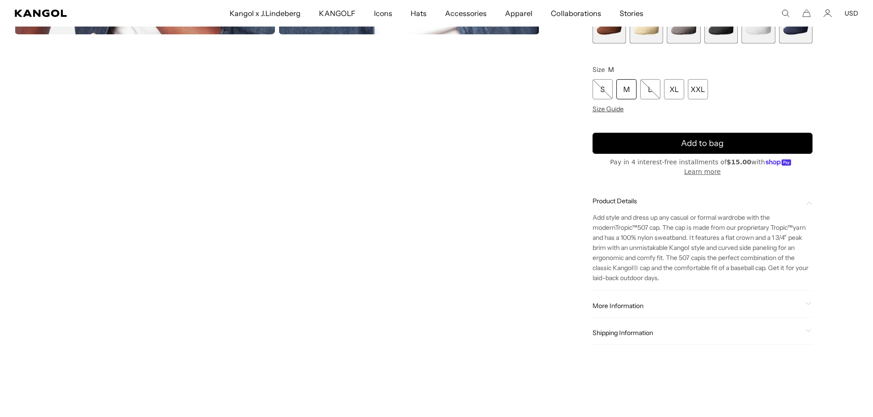
click at [602, 300] on div "More Information Style ID 6915BC Shape Ivy Cap Fabrication Tropic Material 65% …" at bounding box center [702, 306] width 220 height 23
click at [602, 302] on span "More Information" at bounding box center [696, 306] width 209 height 8
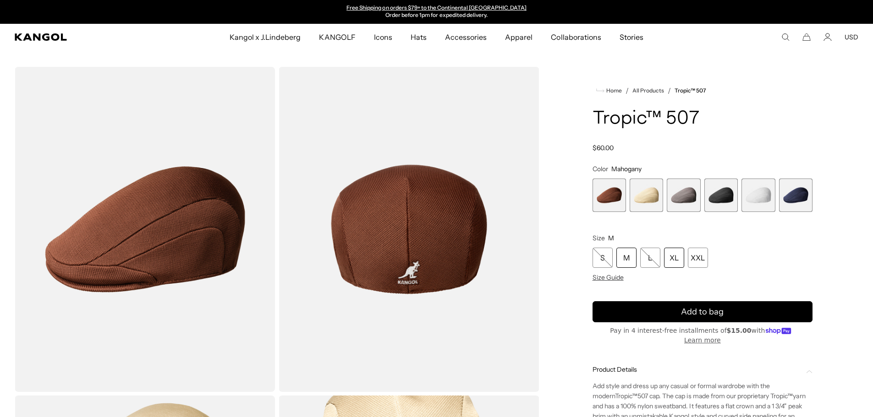
click at [673, 258] on div "XL" at bounding box center [674, 258] width 20 height 20
click at [689, 205] on span "3 of 6" at bounding box center [682, 195] width 33 height 33
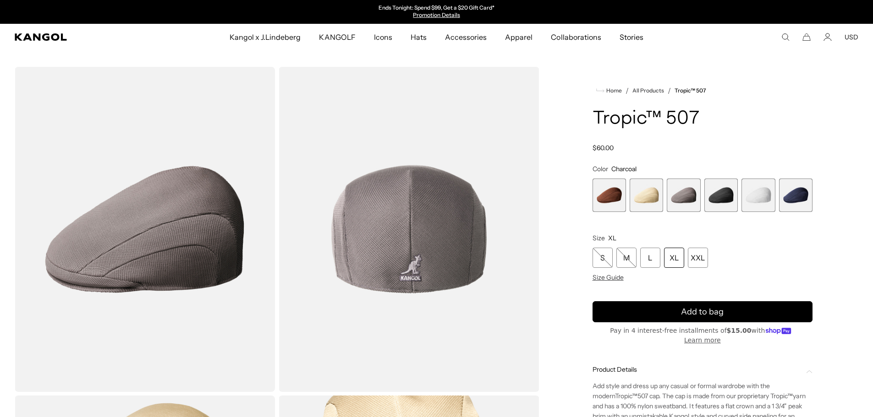
click at [753, 192] on span "5 of 6" at bounding box center [757, 195] width 33 height 33
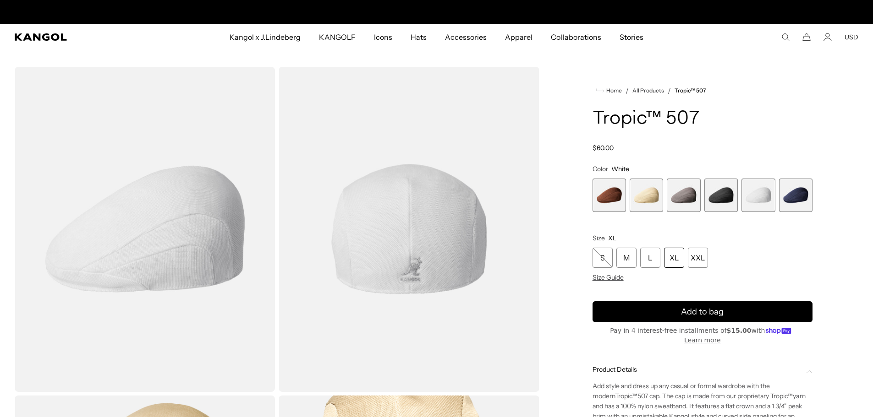
scroll to position [0, 189]
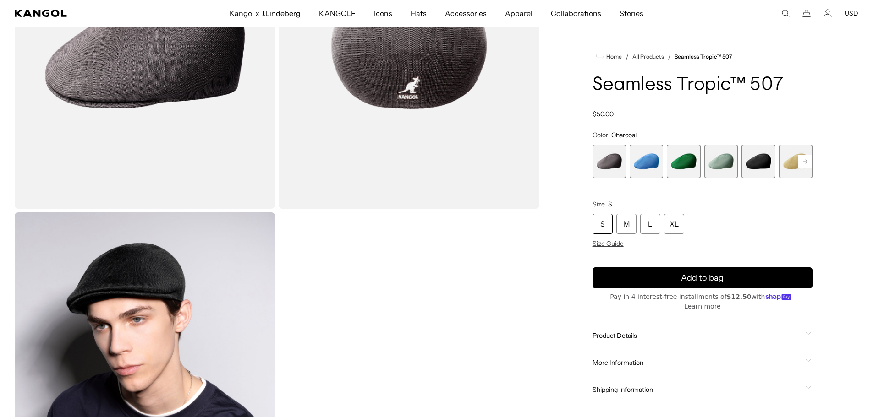
scroll to position [0, 189]
click at [669, 218] on div "XL" at bounding box center [674, 224] width 20 height 20
click at [649, 165] on span "2 of 12" at bounding box center [645, 161] width 33 height 33
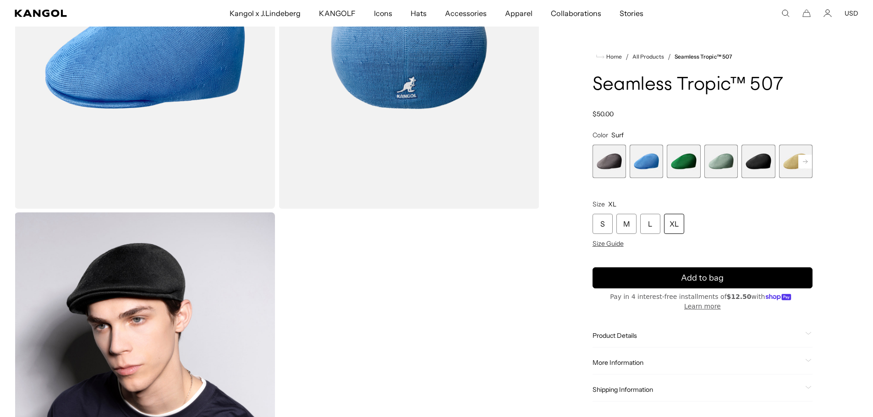
click at [811, 164] on rect at bounding box center [805, 162] width 14 height 14
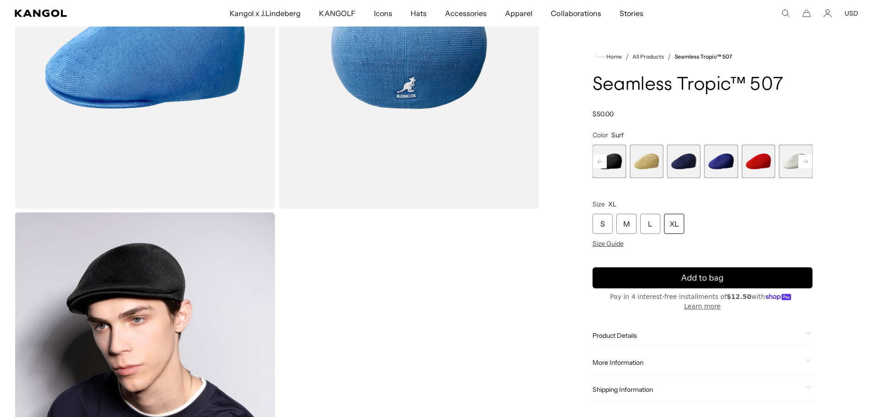
click at [811, 164] on rect at bounding box center [805, 162] width 14 height 14
click at [768, 160] on span "10 of 12" at bounding box center [757, 161] width 33 height 33
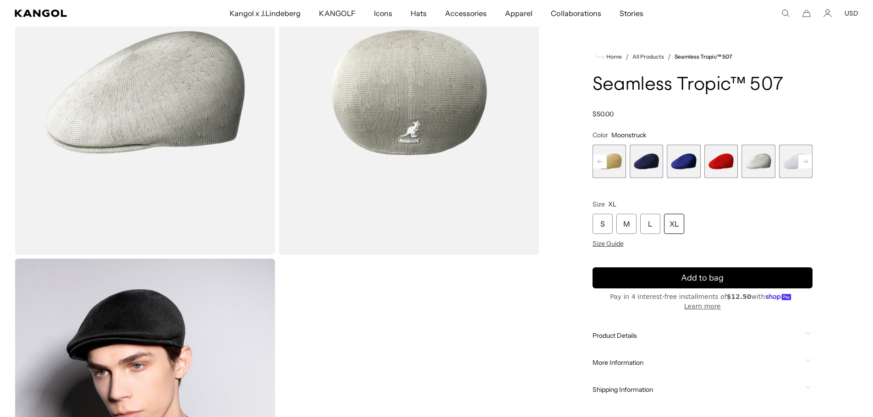
scroll to position [137, 0]
click at [669, 225] on div "XL" at bounding box center [674, 224] width 20 height 20
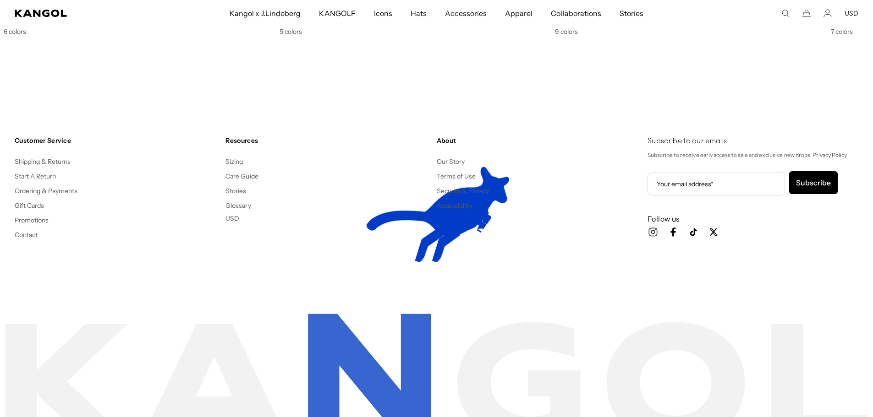
scroll to position [1619, 0]
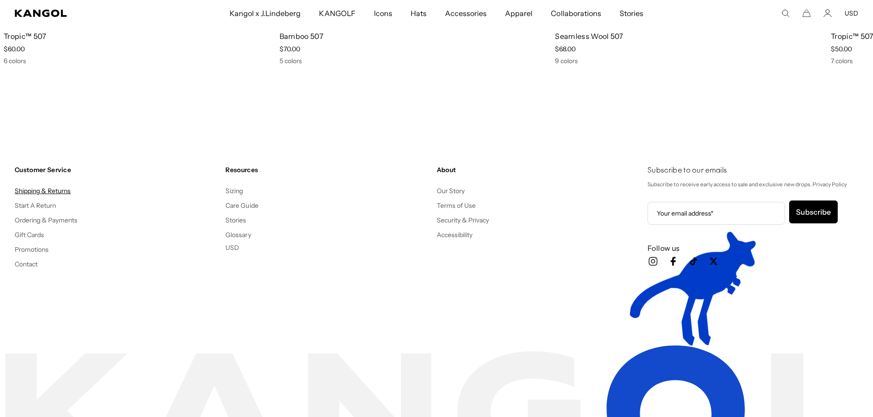
click at [50, 189] on link "Shipping & Returns" at bounding box center [43, 191] width 56 height 8
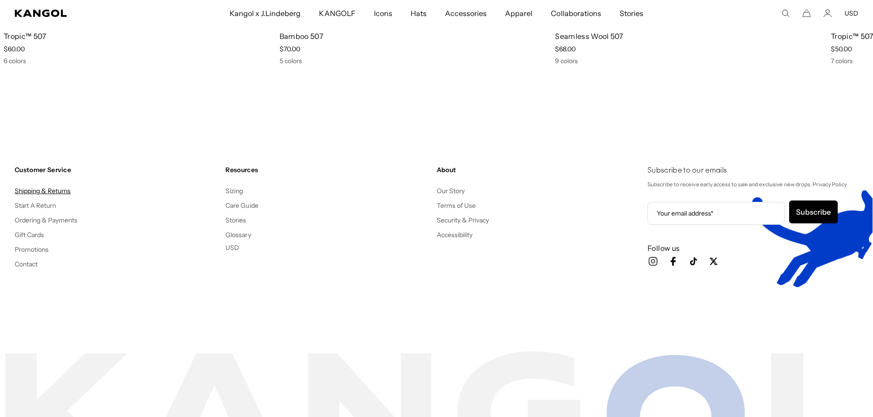
scroll to position [0, 0]
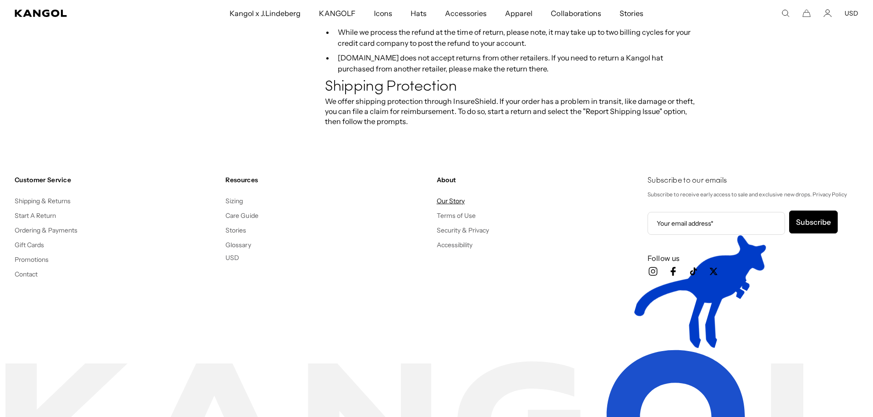
click at [450, 197] on link "Our Story" at bounding box center [451, 201] width 28 height 8
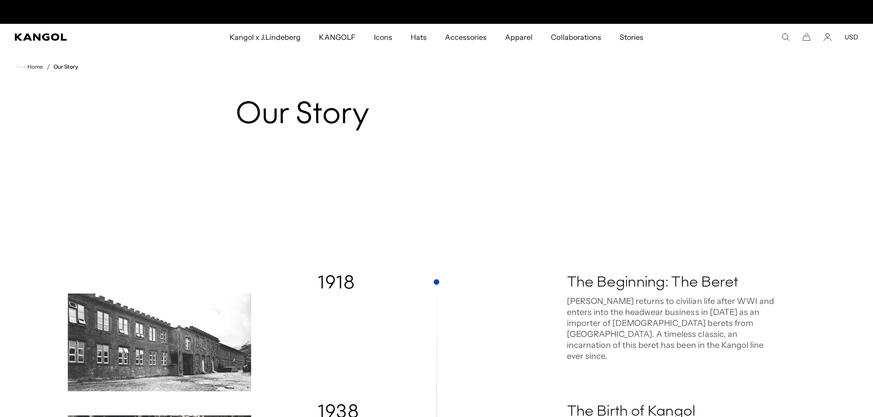
scroll to position [0, 189]
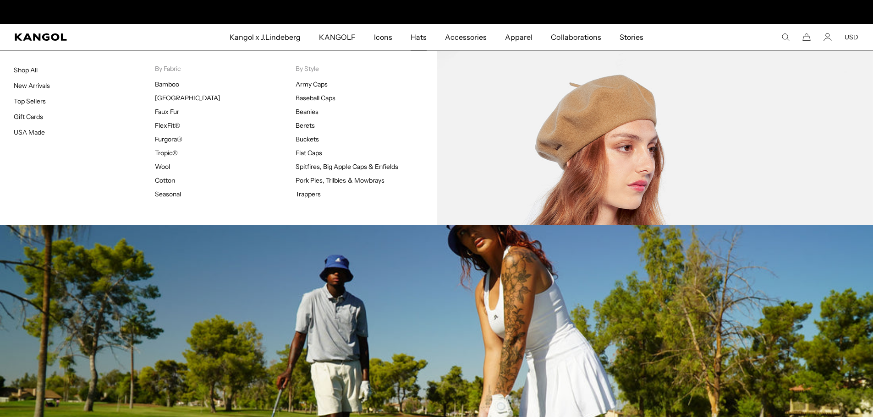
scroll to position [0, 189]
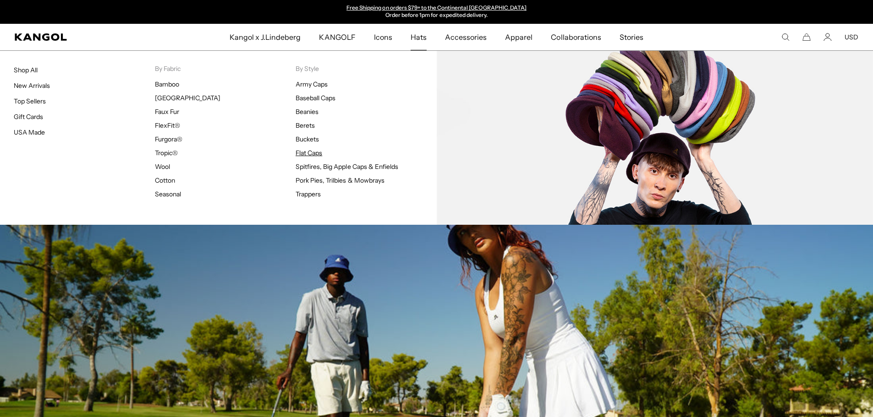
click at [306, 153] on link "Flat Caps" at bounding box center [308, 153] width 27 height 8
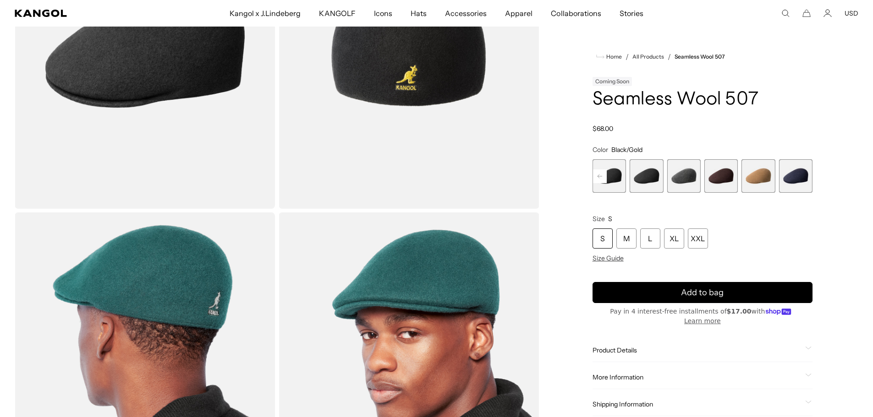
scroll to position [229, 0]
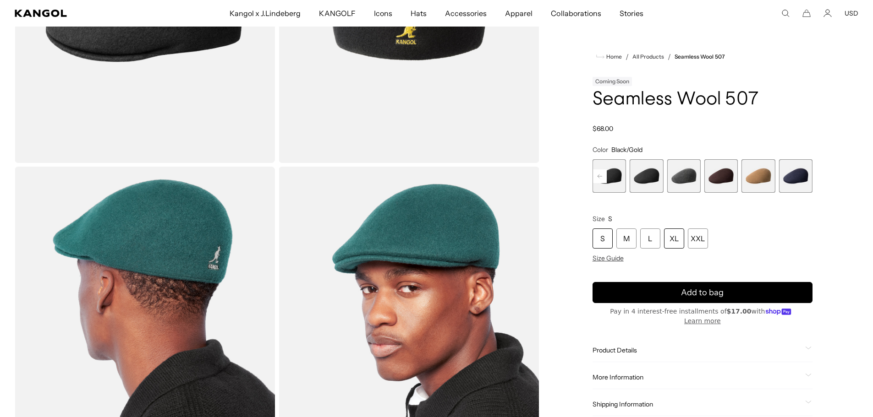
click at [675, 243] on div "XL" at bounding box center [674, 239] width 20 height 20
click at [602, 263] on product-info "Home / All Products / Seamless Wool 507 Coming Soon Seamless Wool 507 Regular p…" at bounding box center [702, 233] width 220 height 365
click at [603, 258] on span "Size Guide" at bounding box center [607, 258] width 31 height 8
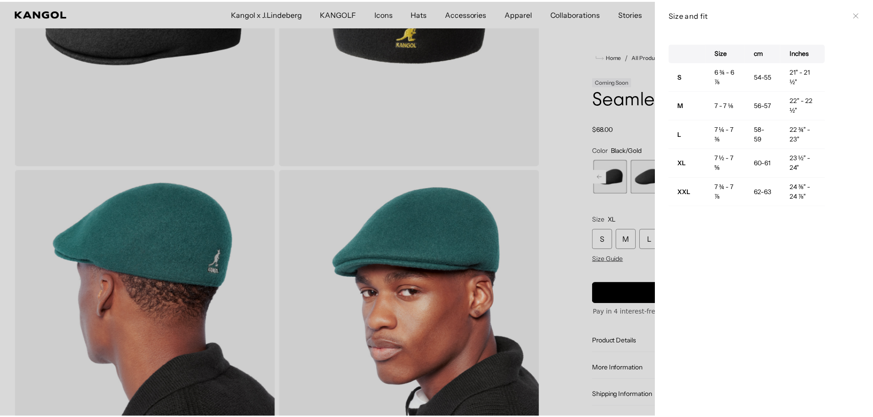
scroll to position [0, 189]
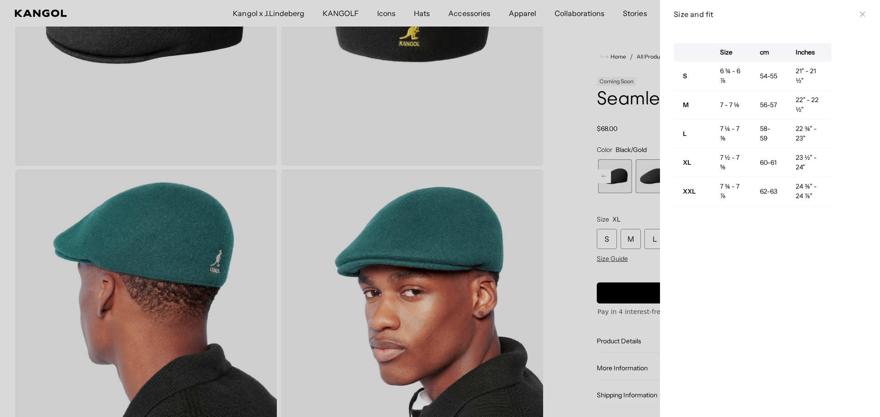
click at [584, 258] on div at bounding box center [440, 208] width 880 height 417
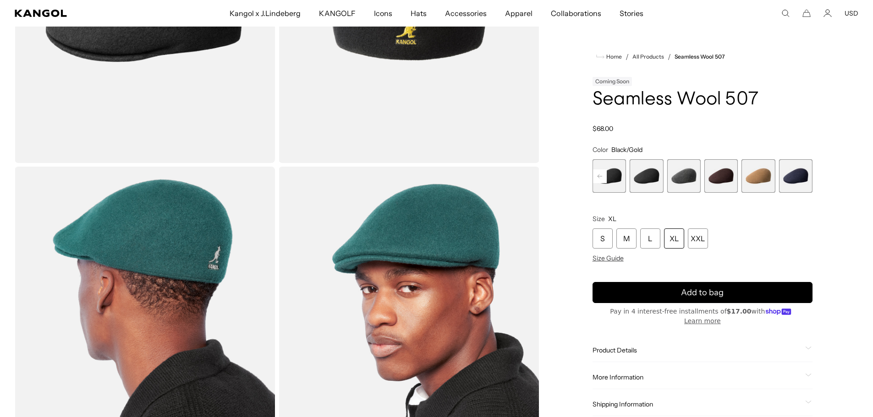
click at [692, 172] on span "6 of 9" at bounding box center [682, 175] width 33 height 33
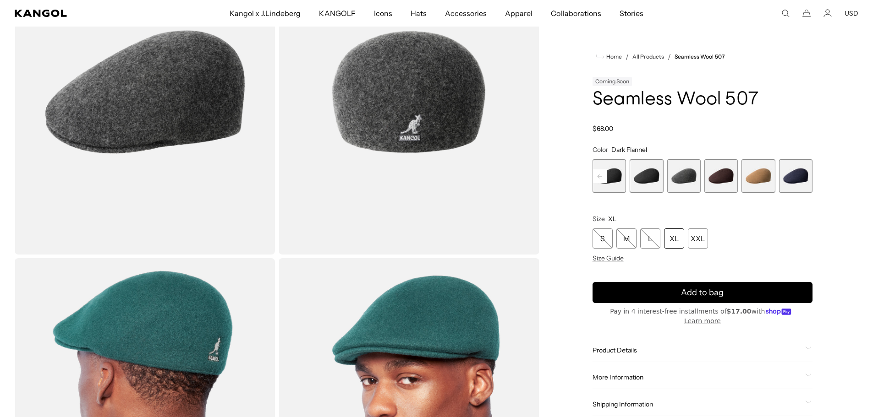
scroll to position [0, 189]
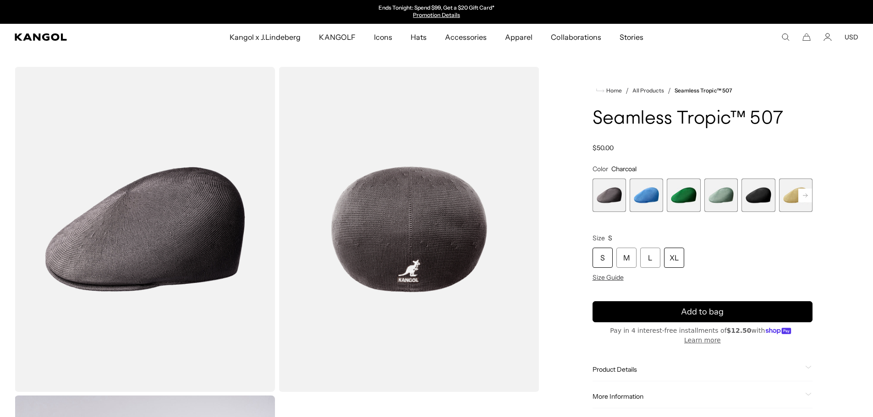
click at [673, 258] on div "XL" at bounding box center [674, 258] width 20 height 20
click at [809, 195] on rect at bounding box center [805, 196] width 14 height 14
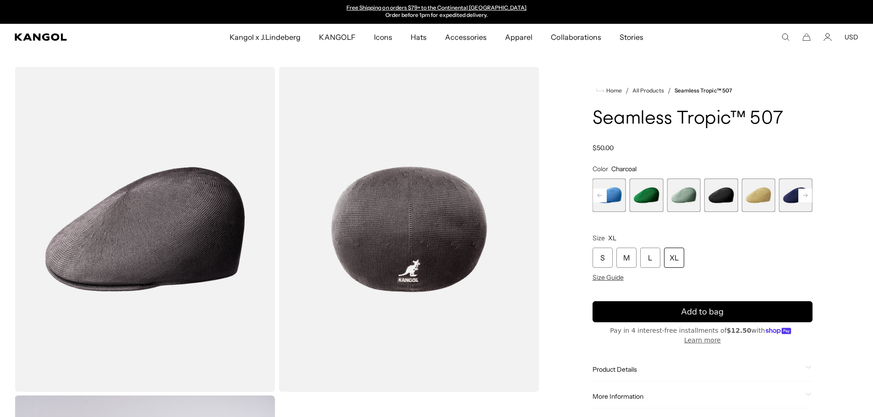
click at [809, 195] on rect at bounding box center [805, 196] width 14 height 14
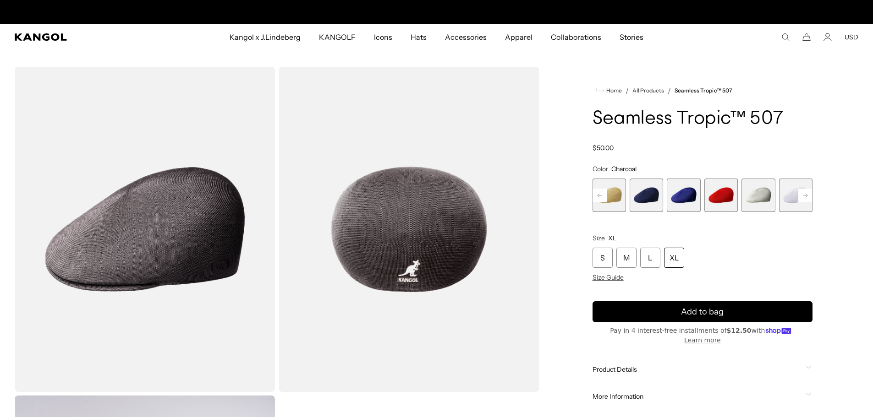
scroll to position [0, 0]
click at [764, 199] on span "10 of 12" at bounding box center [757, 195] width 33 height 33
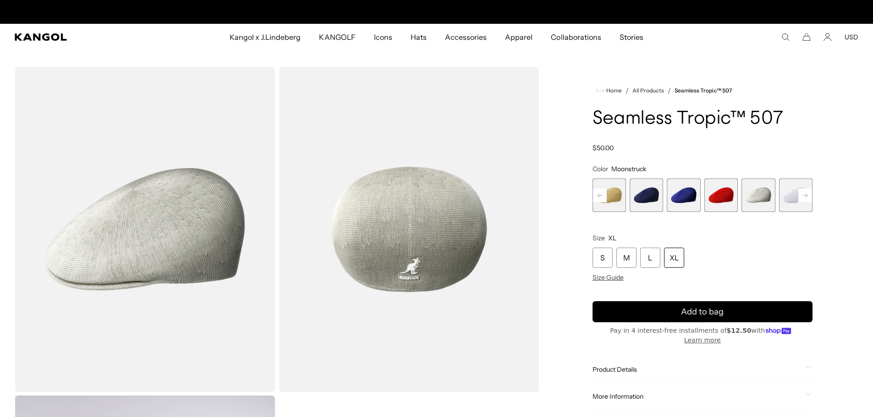
click at [672, 258] on div "XL" at bounding box center [674, 258] width 20 height 20
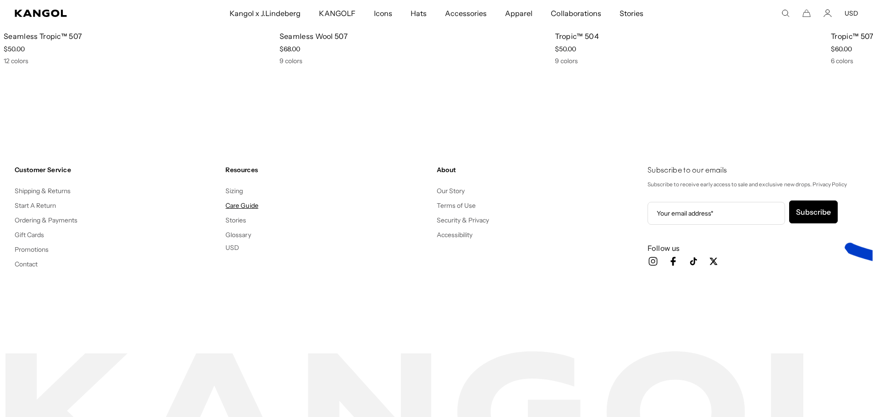
click at [246, 204] on link "Care Guide" at bounding box center [241, 206] width 33 height 8
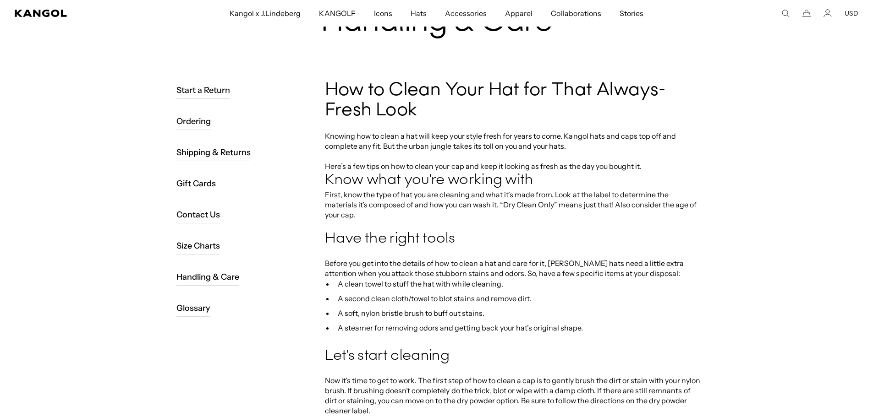
scroll to position [0, 189]
click at [194, 311] on link "Glossary" at bounding box center [193, 308] width 34 height 17
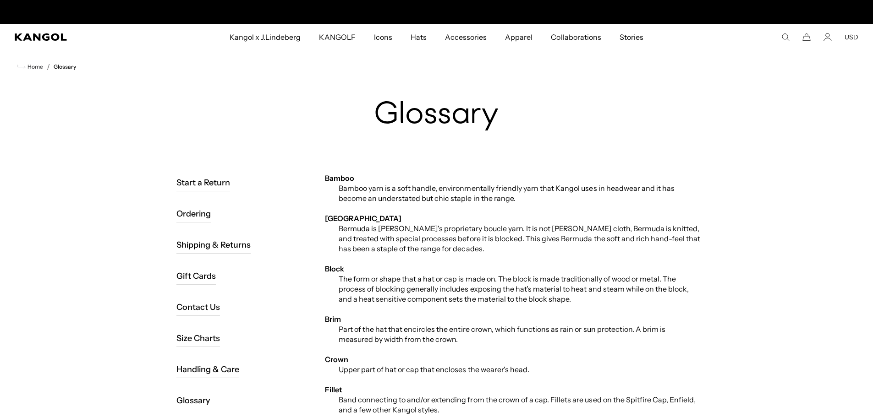
scroll to position [0, 189]
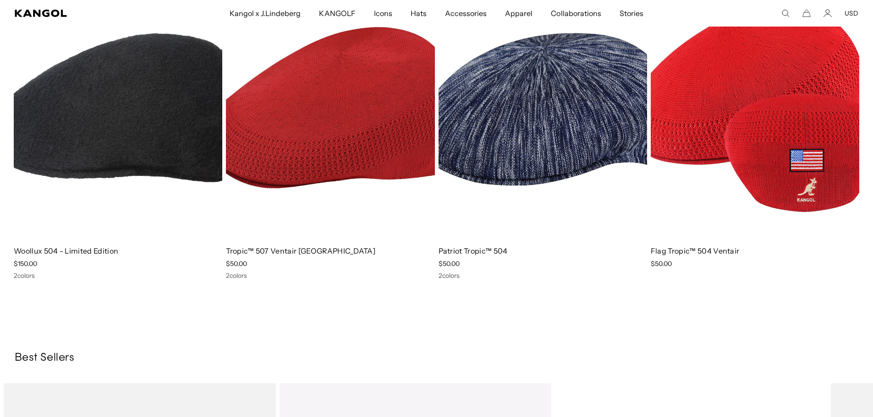
scroll to position [0, 189]
click at [0, 0] on img at bounding box center [0, 0] width 0 height 0
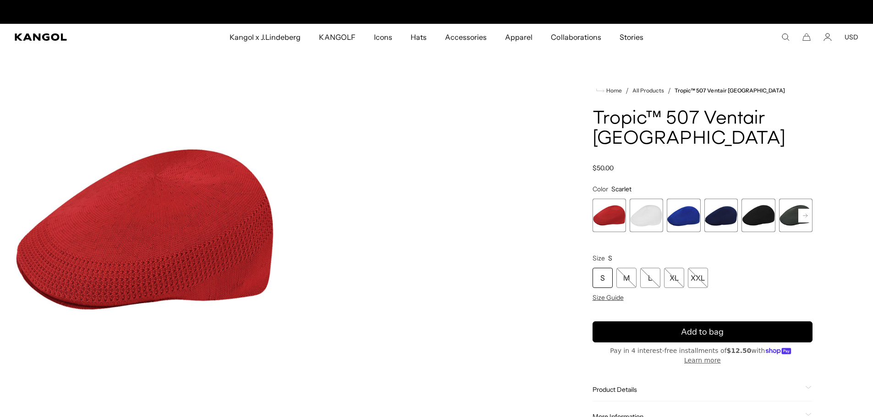
click at [783, 38] on icon "Search here" at bounding box center [785, 37] width 8 height 8
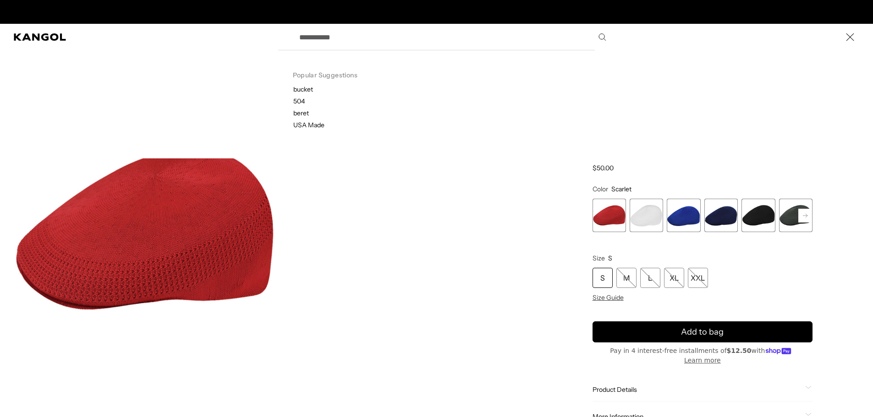
scroll to position [0, 189]
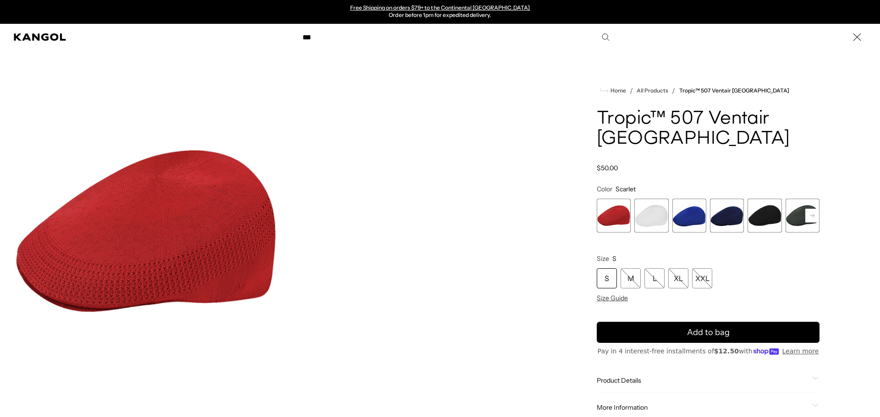
type input "***"
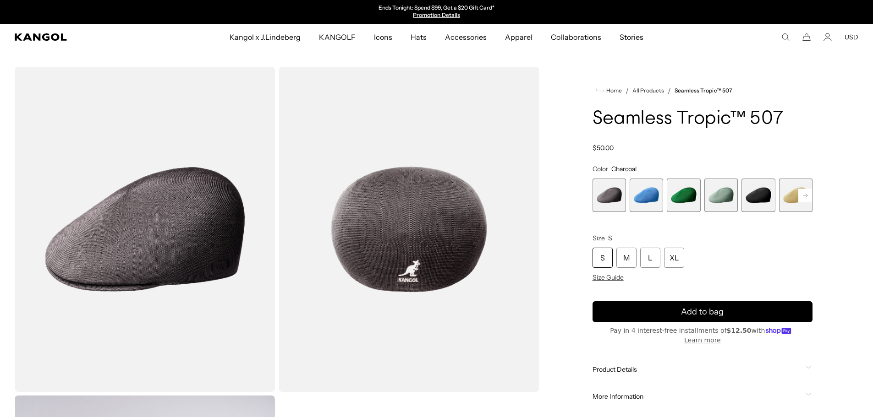
click at [800, 194] on rect at bounding box center [805, 196] width 14 height 14
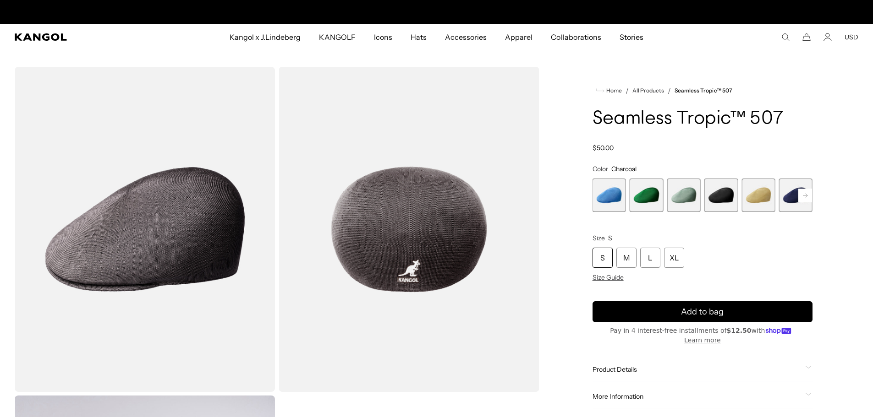
scroll to position [0, 189]
click at [800, 194] on rect at bounding box center [805, 196] width 14 height 14
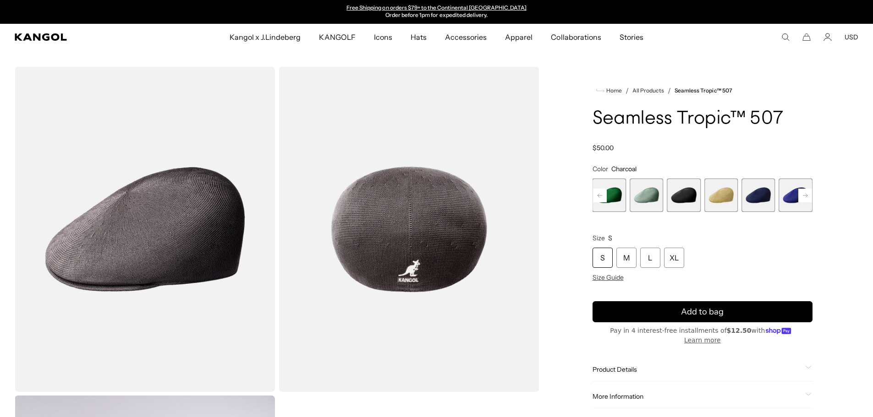
click at [800, 194] on rect at bounding box center [805, 196] width 14 height 14
click at [801, 194] on rect at bounding box center [805, 196] width 14 height 14
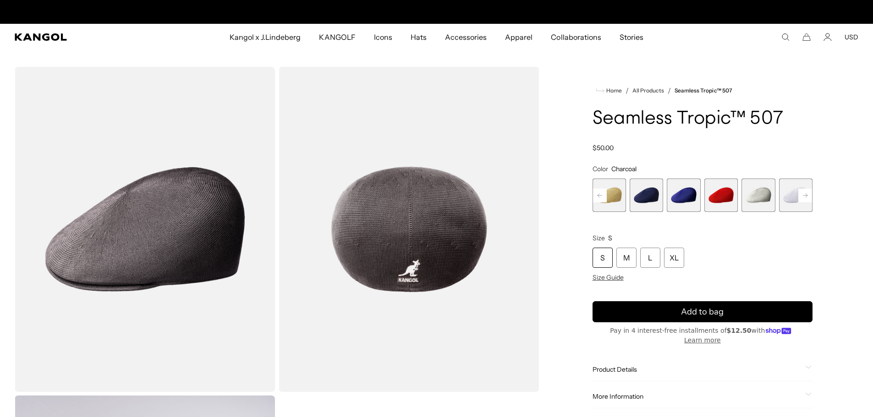
scroll to position [0, 0]
click at [757, 198] on span "10 of 12" at bounding box center [757, 195] width 33 height 33
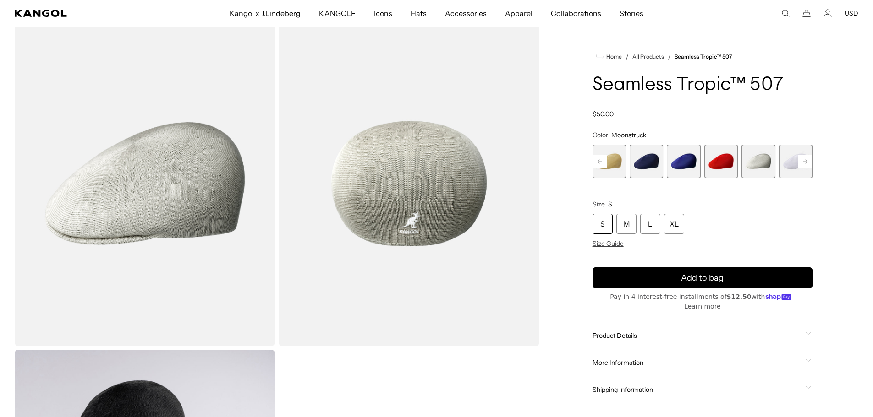
scroll to position [0, 189]
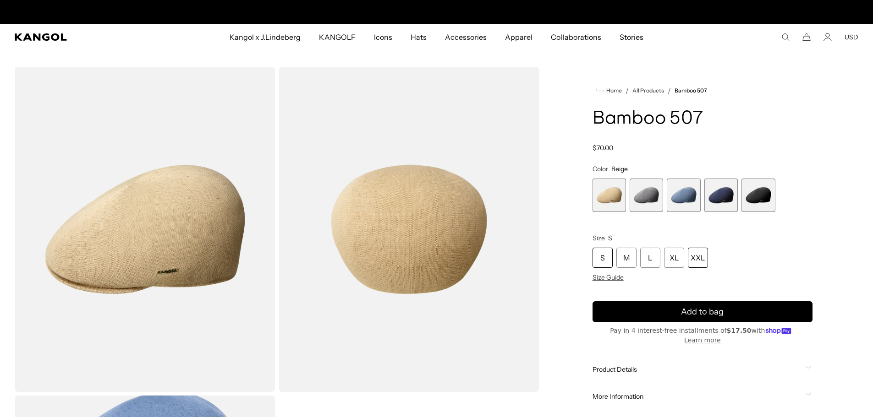
scroll to position [0, 189]
click at [679, 255] on div "XL" at bounding box center [674, 258] width 20 height 20
click at [648, 191] on span "2 of 5" at bounding box center [645, 195] width 33 height 33
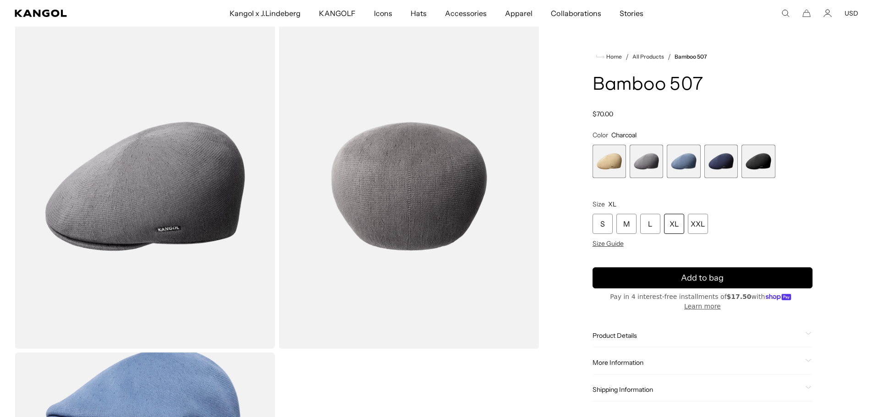
scroll to position [92, 0]
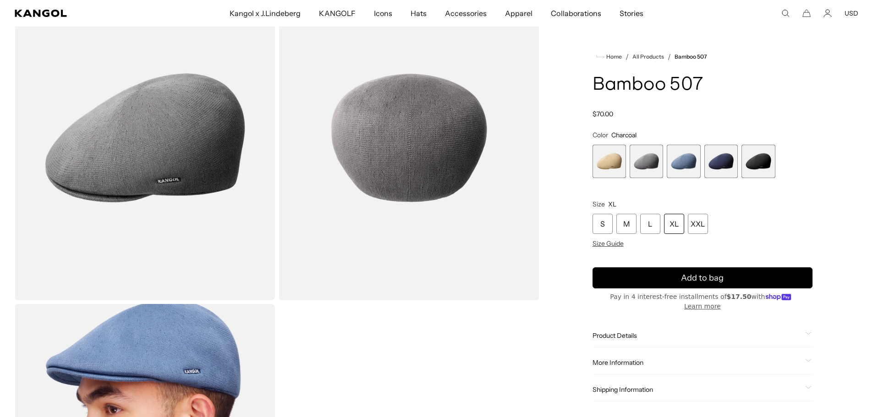
click at [728, 160] on span "4 of 5" at bounding box center [720, 161] width 33 height 33
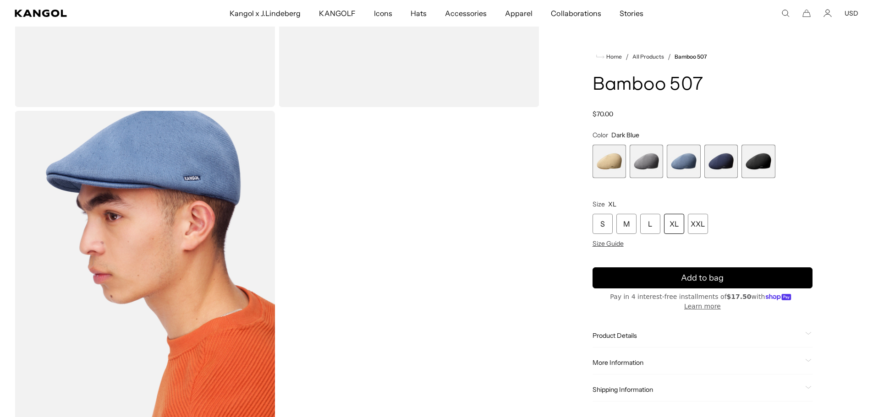
scroll to position [412, 0]
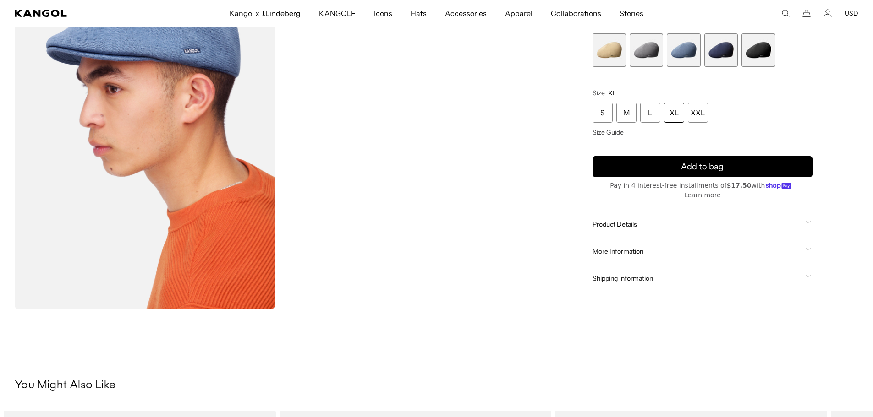
click at [640, 286] on div "Shipping Information Ship to 33733 Standard Shipping : [DATE] Expedited Shippin…" at bounding box center [702, 279] width 220 height 23
click at [645, 276] on span "Shipping Information" at bounding box center [696, 279] width 209 height 8
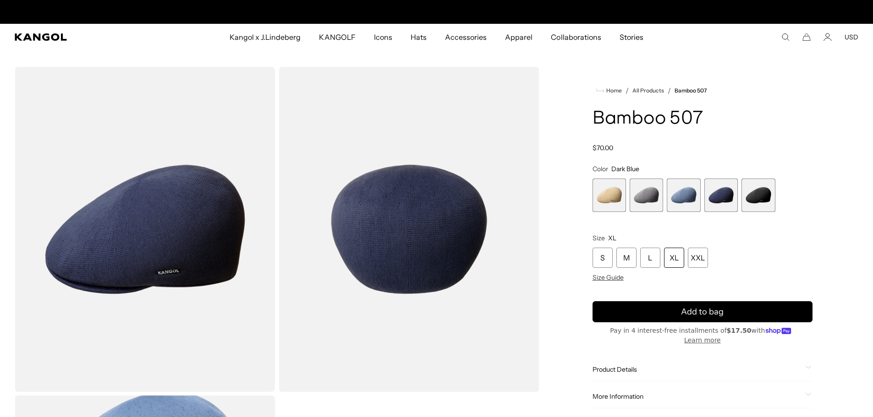
scroll to position [0, 189]
